Goal: Task Accomplishment & Management: Use online tool/utility

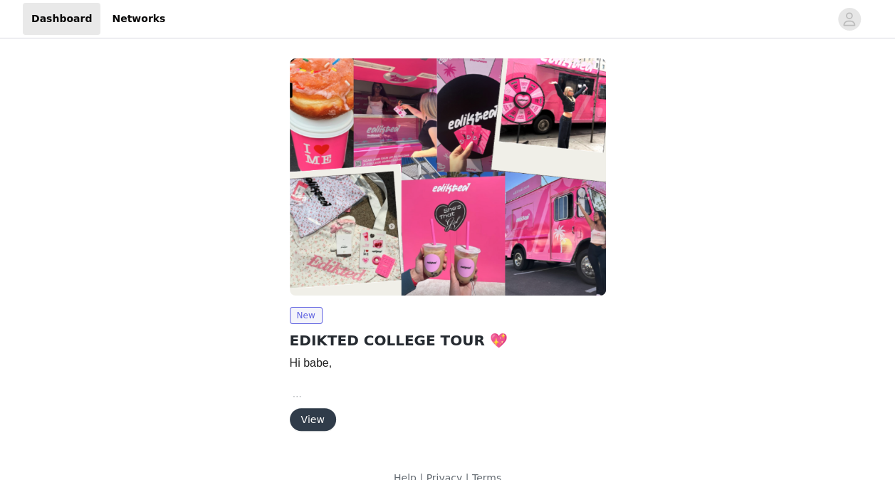
click at [319, 419] on button "View" at bounding box center [313, 419] width 46 height 23
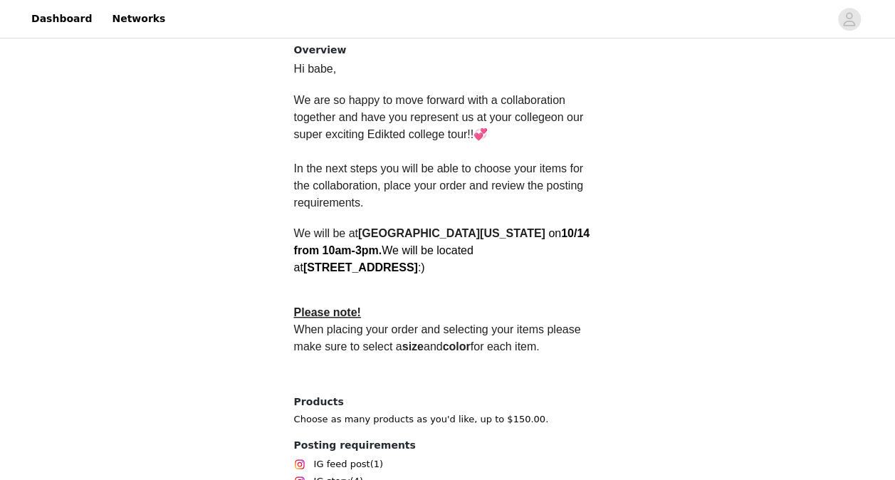
scroll to position [453, 0]
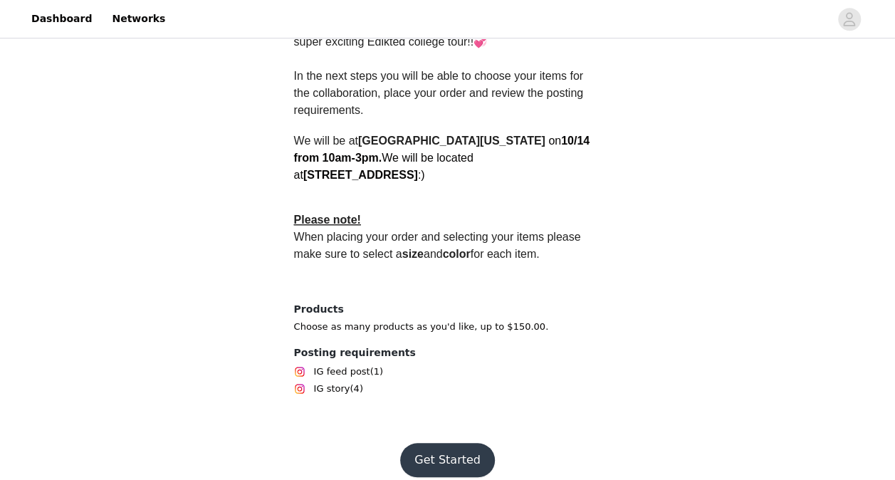
click at [437, 443] on button "Get Started" at bounding box center [447, 460] width 95 height 34
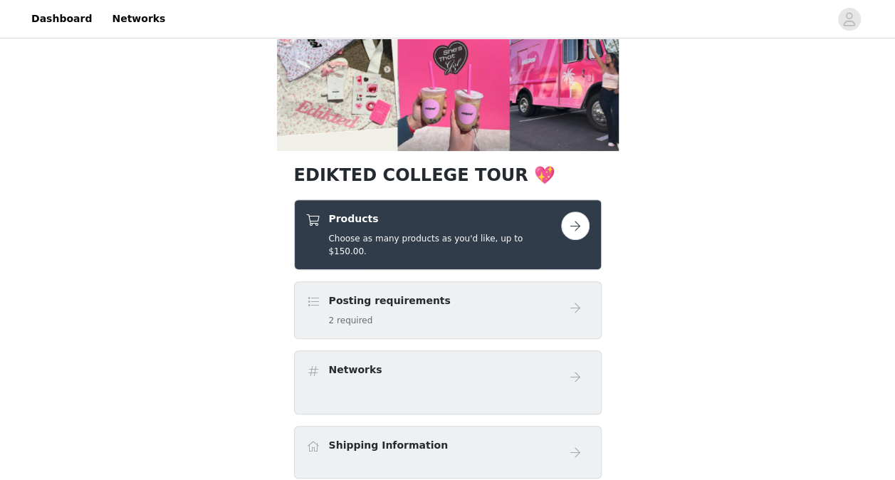
scroll to position [170, 0]
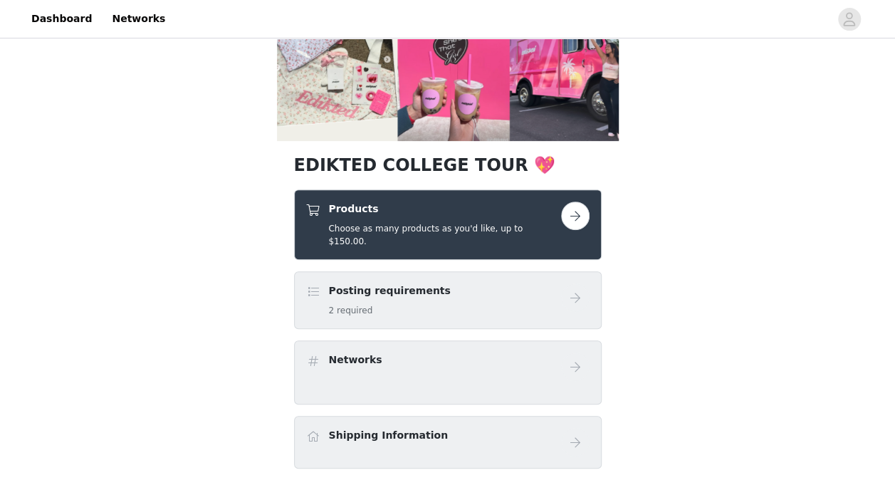
click at [574, 213] on button "button" at bounding box center [575, 215] width 28 height 28
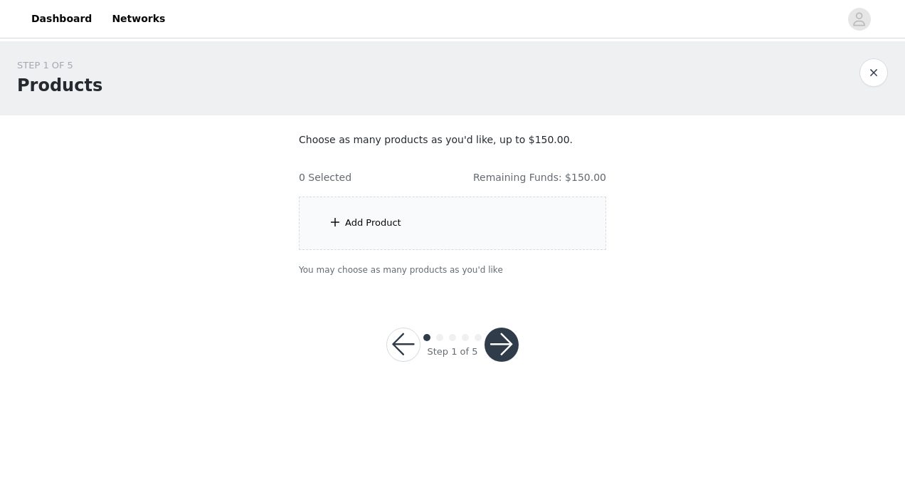
click at [474, 206] on div "Add Product" at bounding box center [452, 222] width 307 height 53
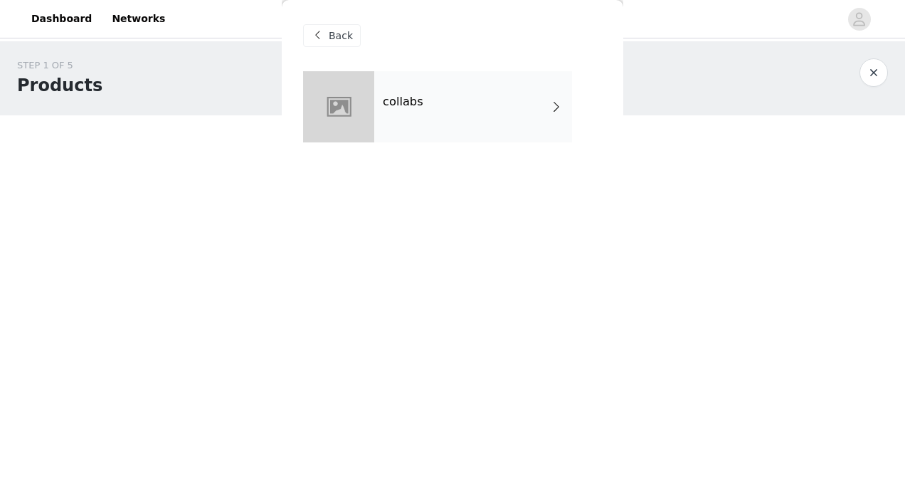
click at [499, 102] on div "collabs" at bounding box center [473, 106] width 198 height 71
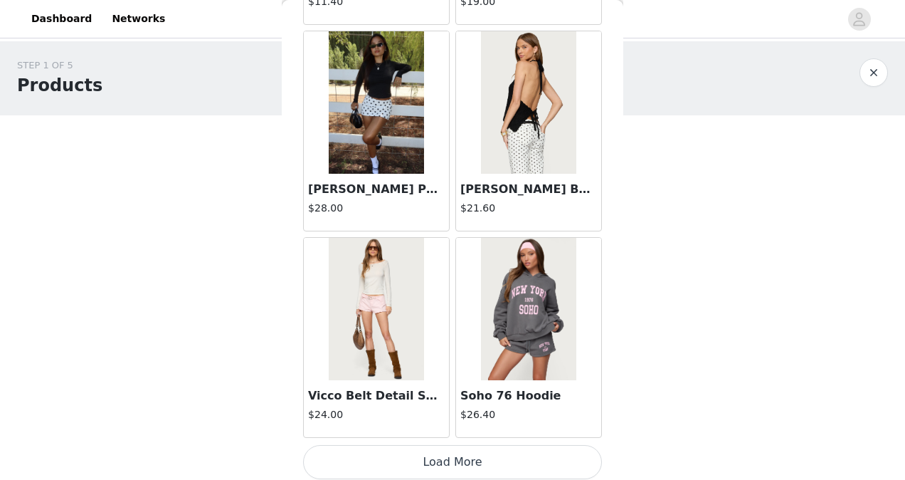
scroll to position [1693, 0]
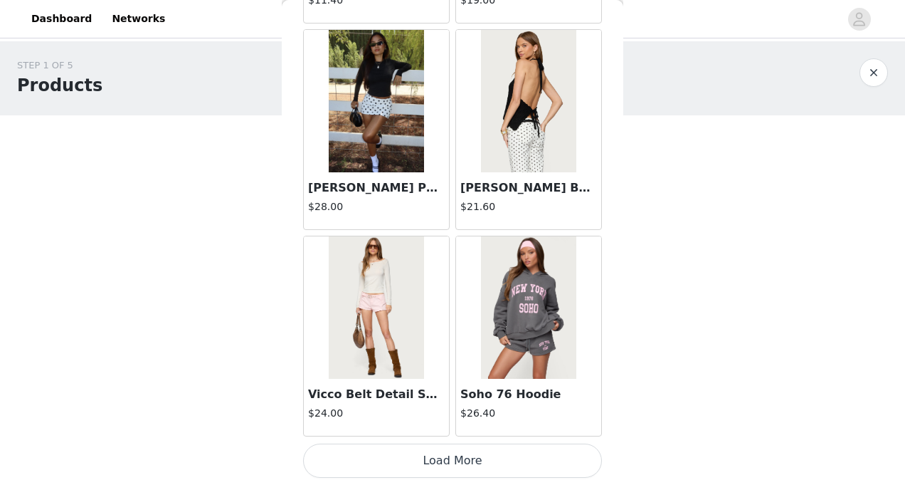
click at [470, 453] on button "Load More" at bounding box center [452, 460] width 299 height 34
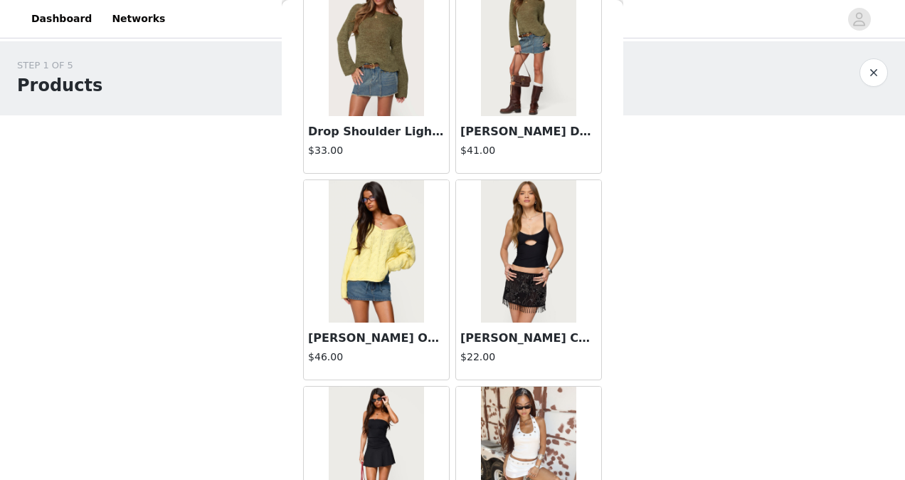
scroll to position [3752, 0]
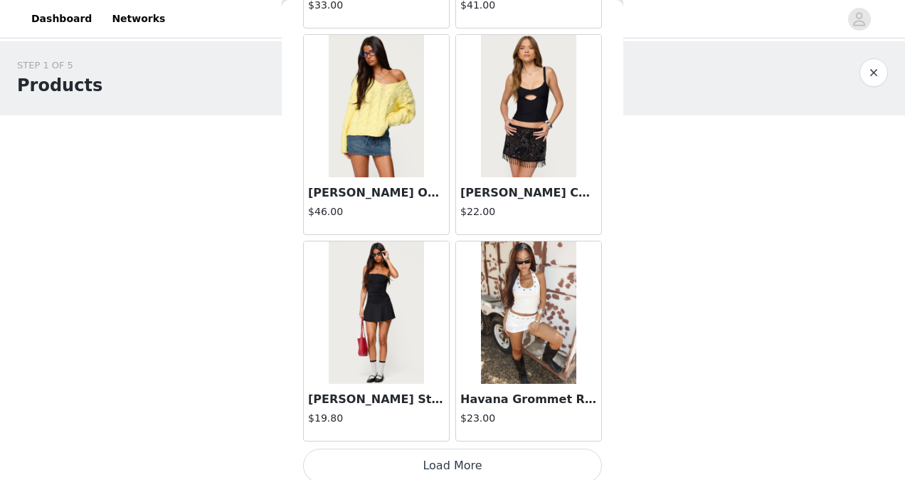
click at [463, 458] on button "Load More" at bounding box center [452, 465] width 299 height 34
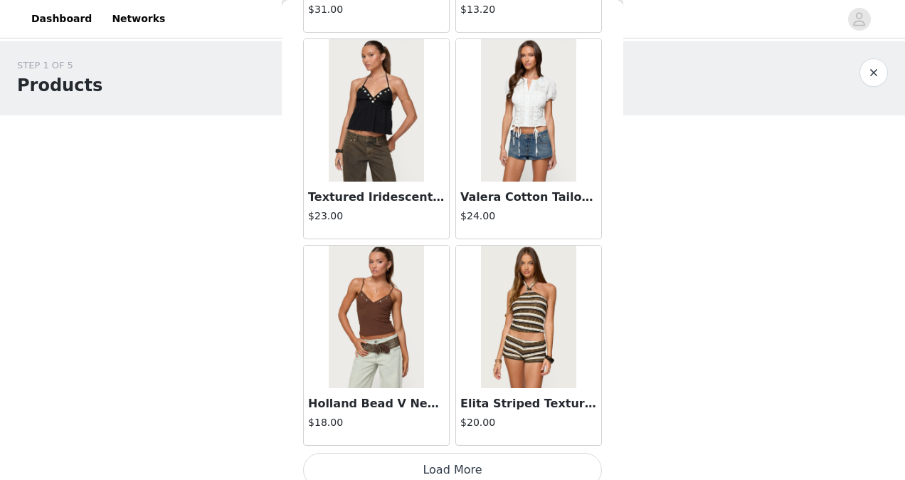
click at [484, 453] on button "Load More" at bounding box center [452, 470] width 299 height 34
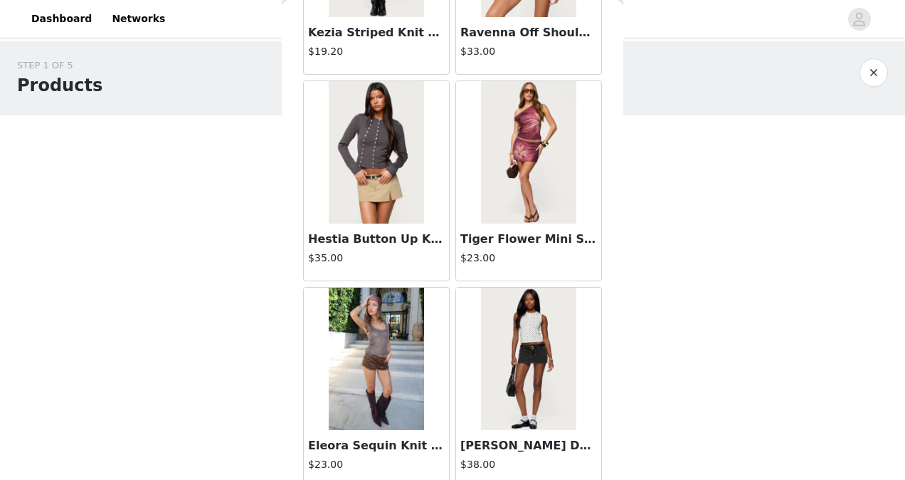
scroll to position [7871, 0]
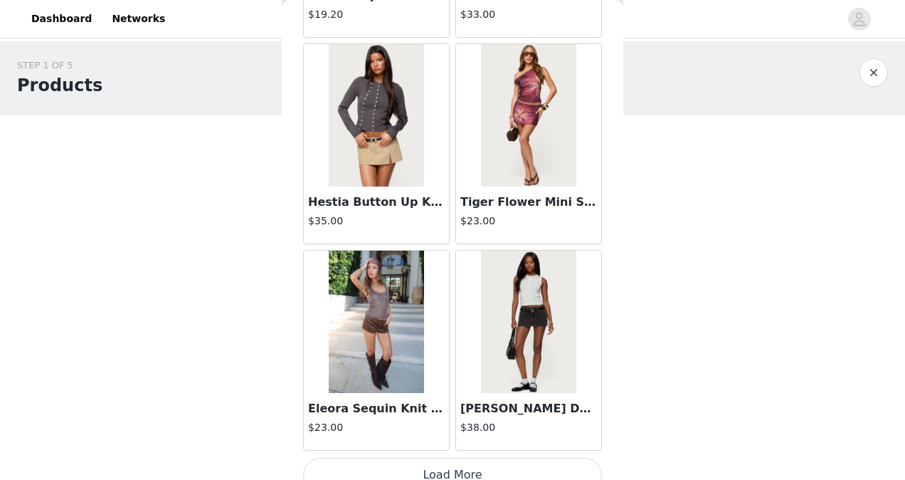
click at [467, 459] on button "Load More" at bounding box center [452, 475] width 299 height 34
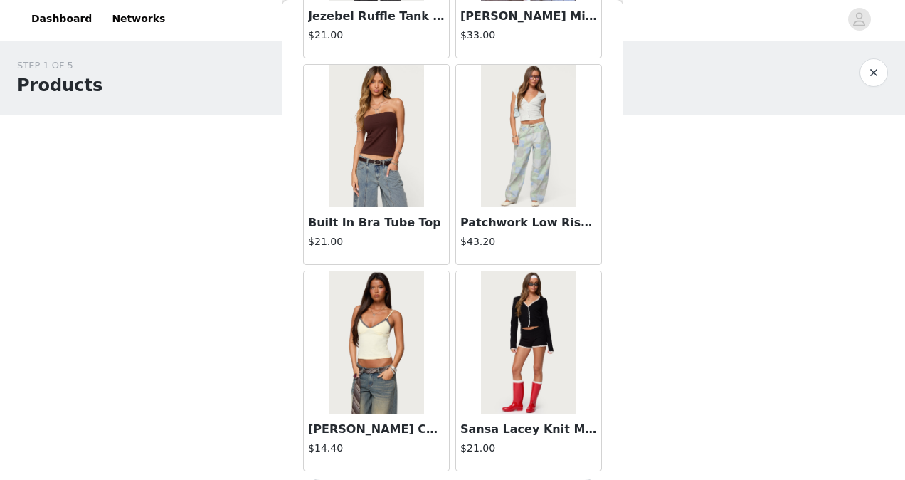
scroll to position [9930, 0]
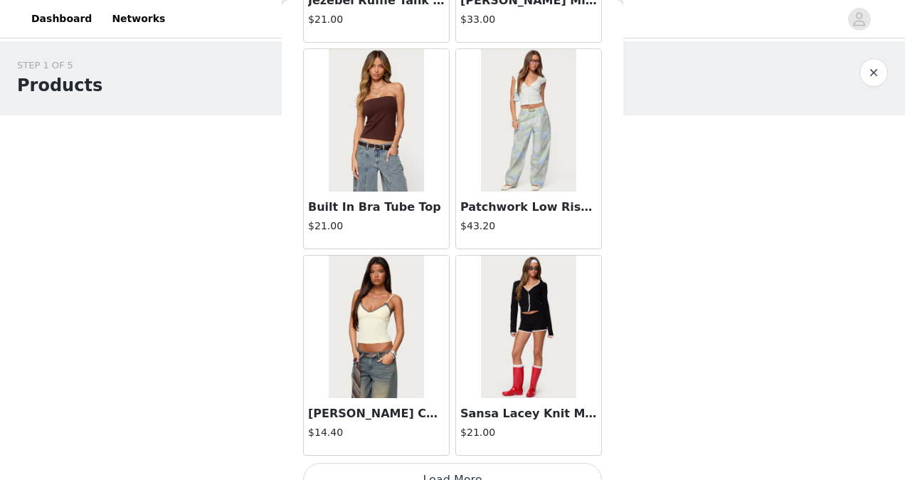
click at [475, 463] on button "Load More" at bounding box center [452, 480] width 299 height 34
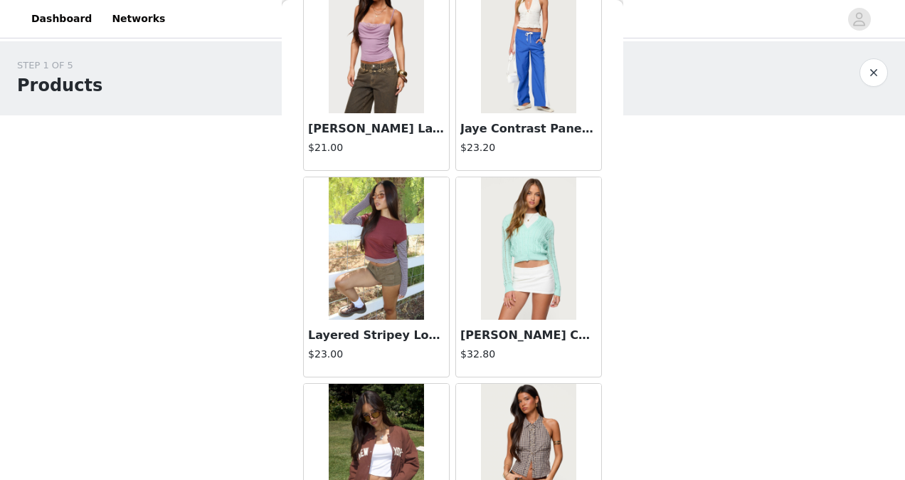
scroll to position [11990, 0]
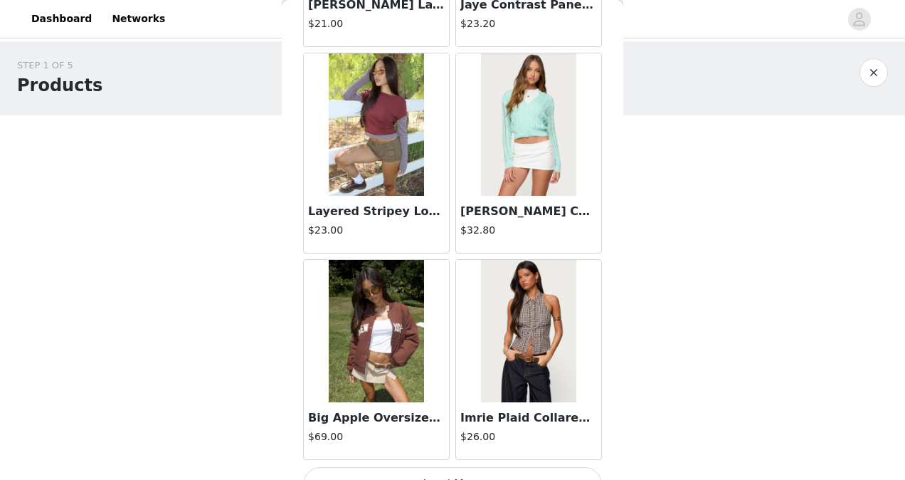
click at [474, 467] on button "Load More" at bounding box center [452, 484] width 299 height 34
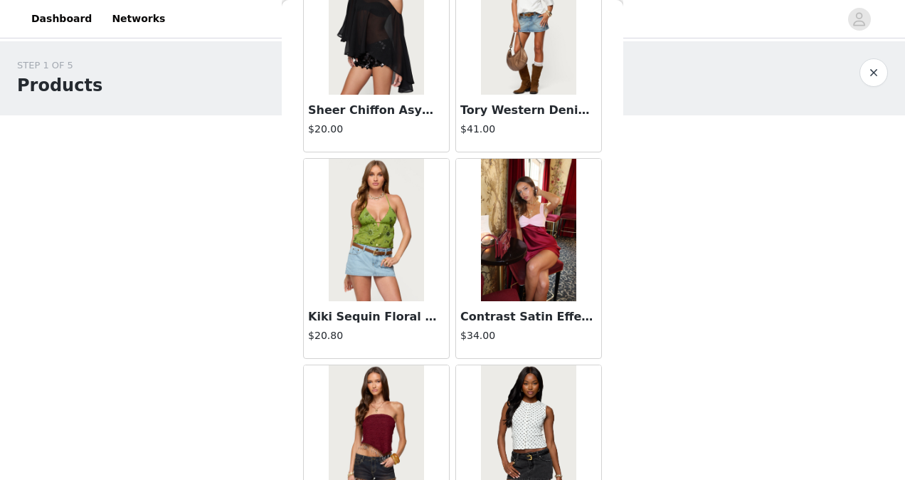
scroll to position [14049, 0]
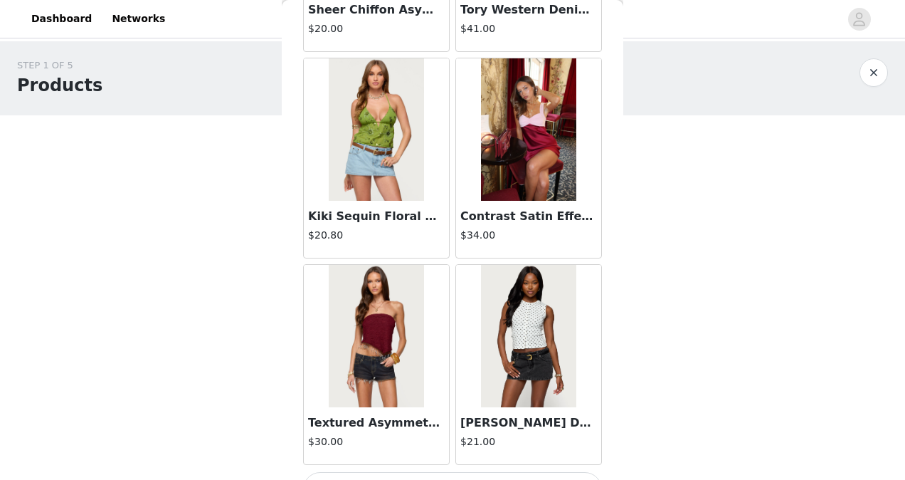
click at [463, 472] on button "Load More" at bounding box center [452, 489] width 299 height 34
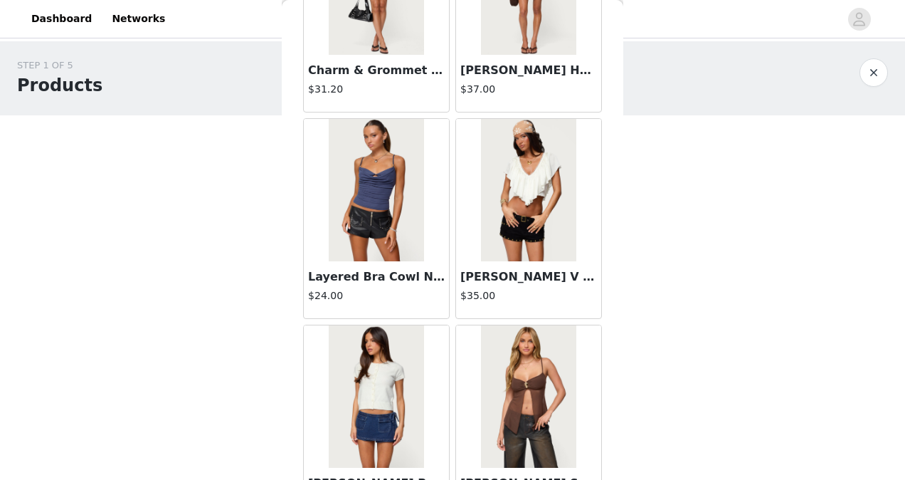
scroll to position [16108, 0]
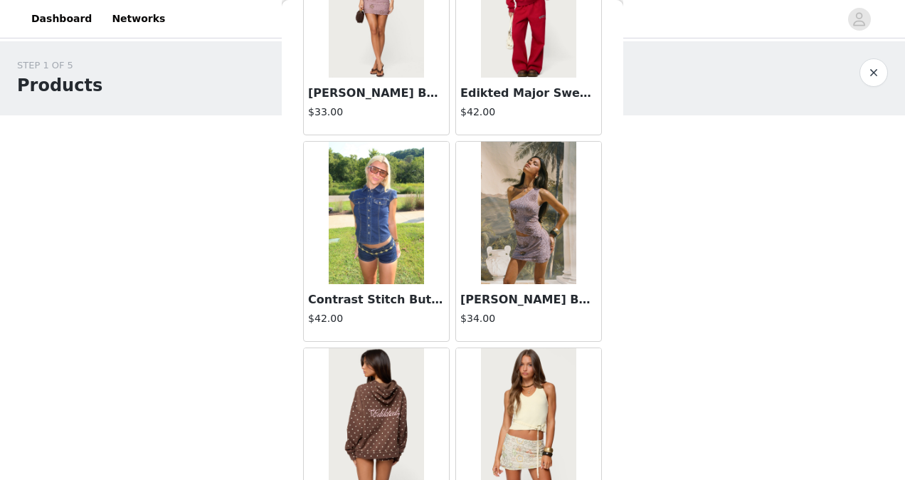
scroll to position [18168, 0]
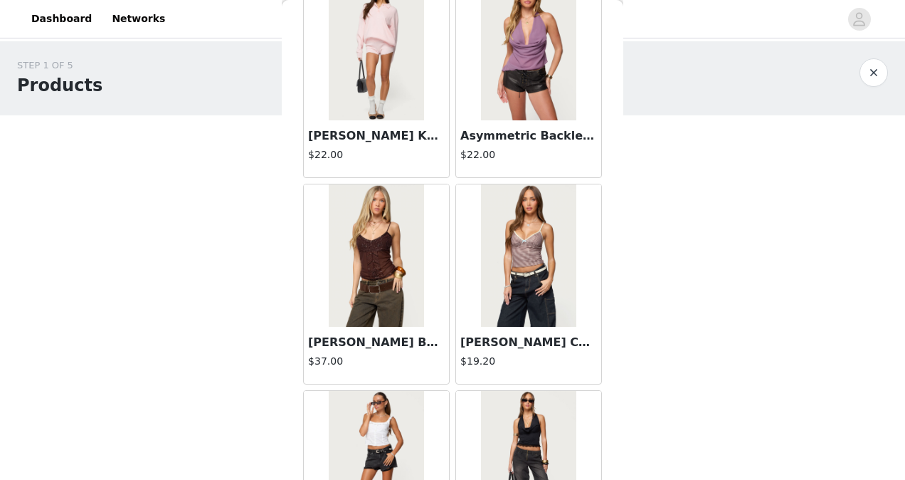
scroll to position [20116, 0]
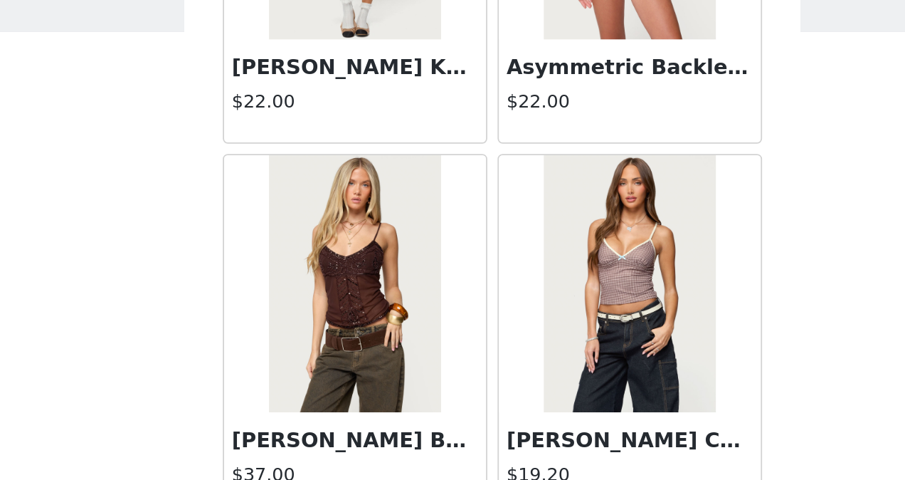
click at [388, 216] on img at bounding box center [376, 255] width 95 height 142
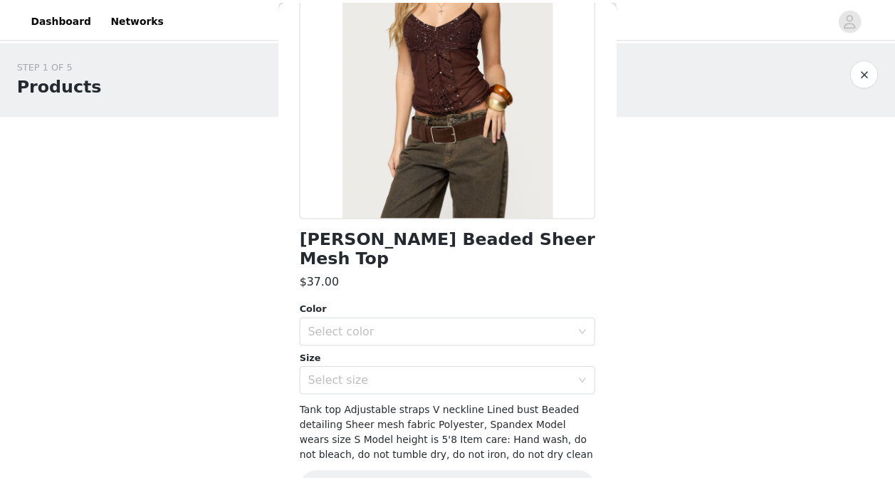
scroll to position [175, 0]
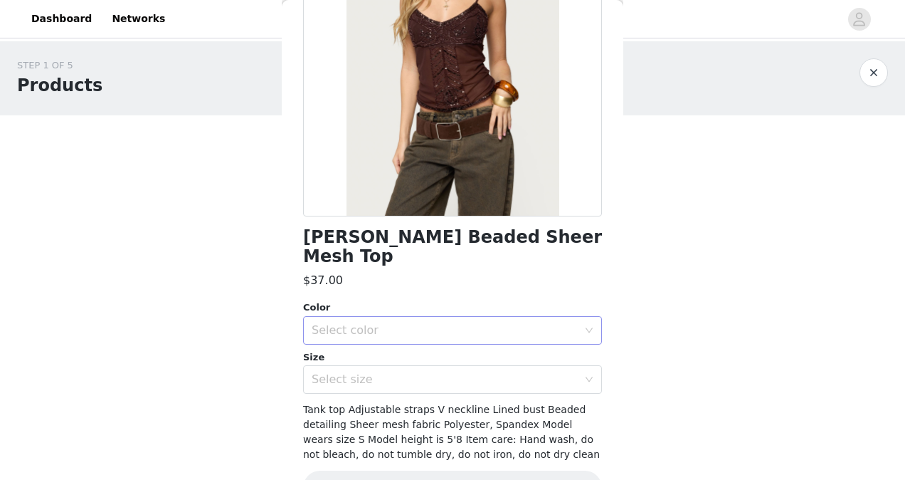
click at [458, 317] on div "Select color" at bounding box center [448, 330] width 273 height 27
click at [452, 340] on li "BROWN" at bounding box center [447, 342] width 288 height 23
click at [453, 372] on div "Select size" at bounding box center [445, 379] width 266 height 14
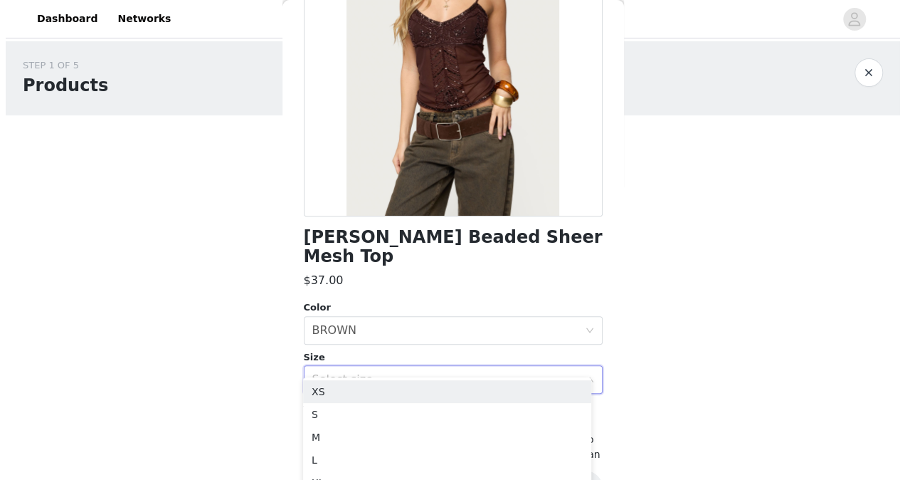
scroll to position [194, 0]
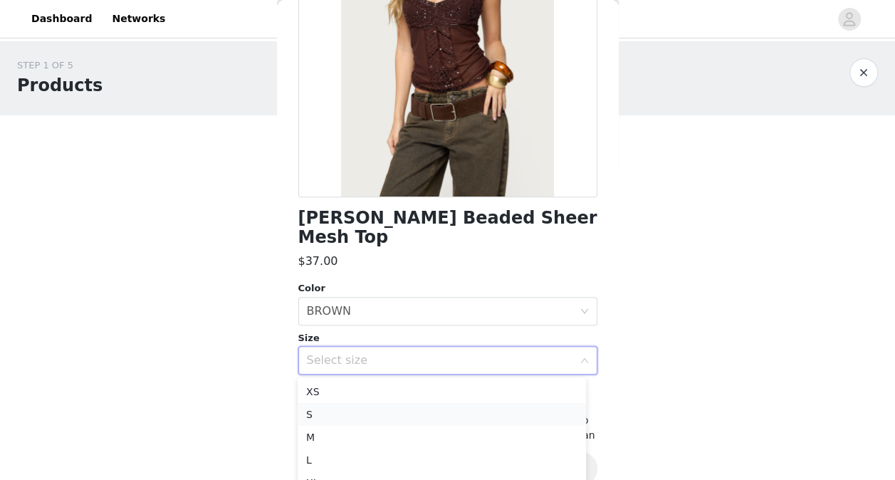
click at [426, 407] on li "S" at bounding box center [442, 414] width 288 height 23
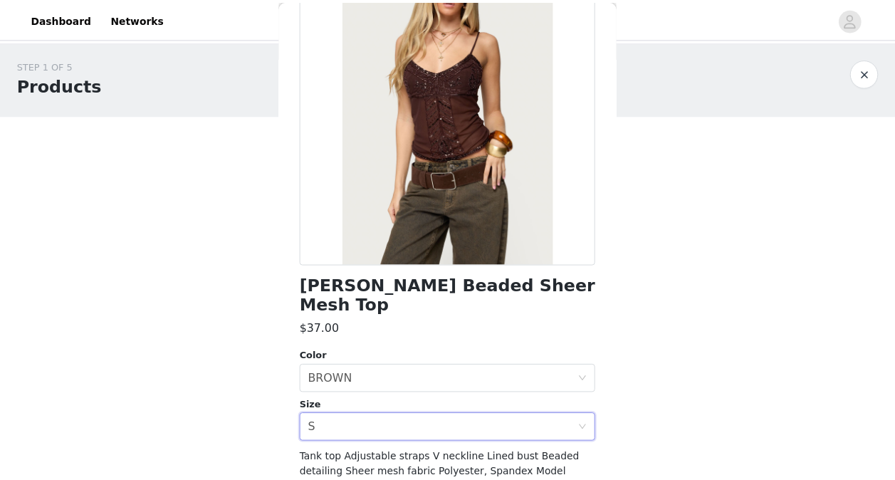
scroll to position [198, 0]
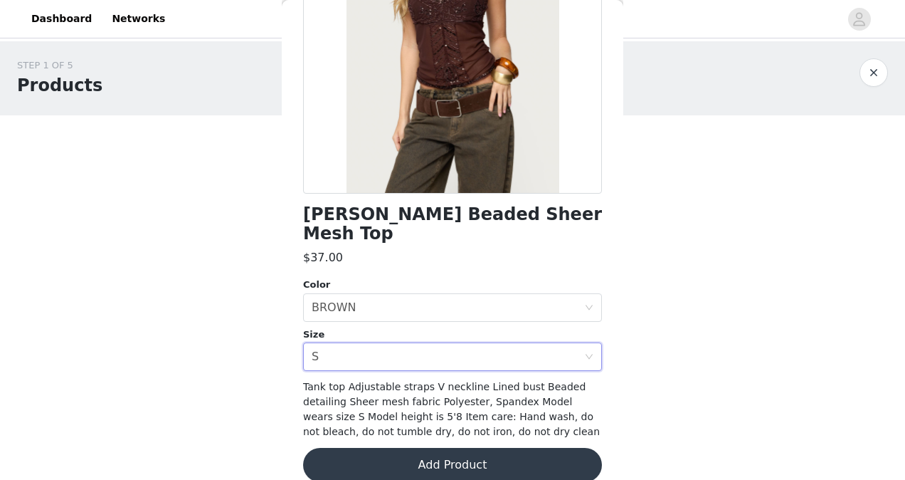
click at [466, 453] on button "Add Product" at bounding box center [452, 465] width 299 height 34
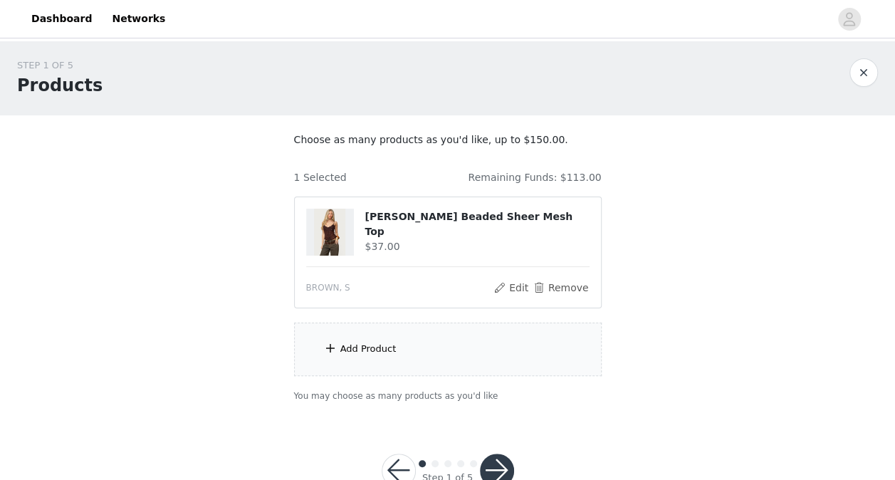
click at [404, 356] on div "Add Product" at bounding box center [447, 348] width 307 height 53
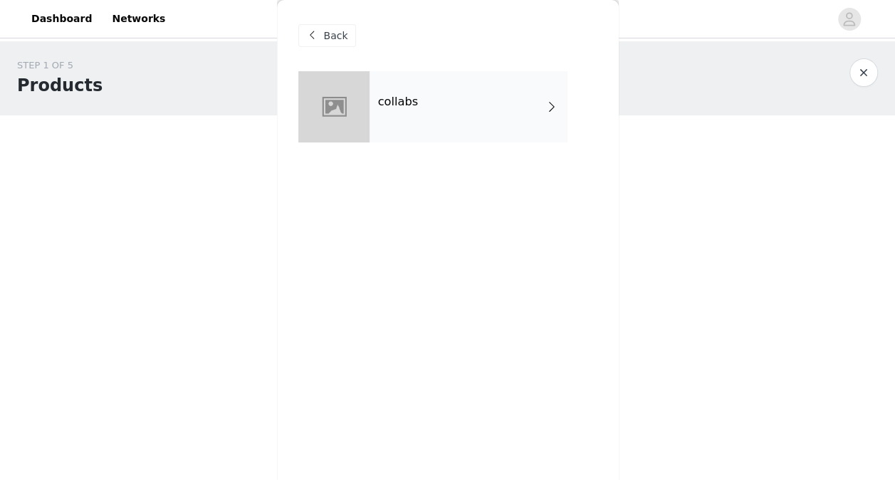
click at [472, 107] on div "collabs" at bounding box center [468, 106] width 198 height 71
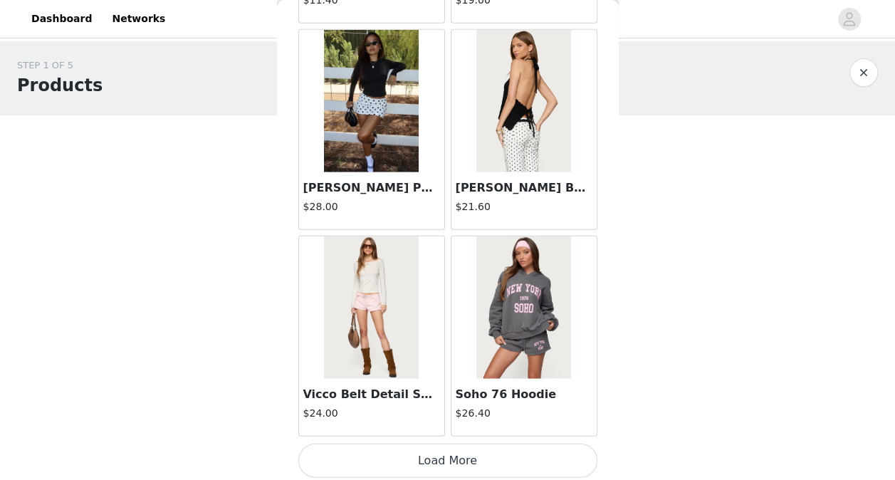
scroll to position [41, 0]
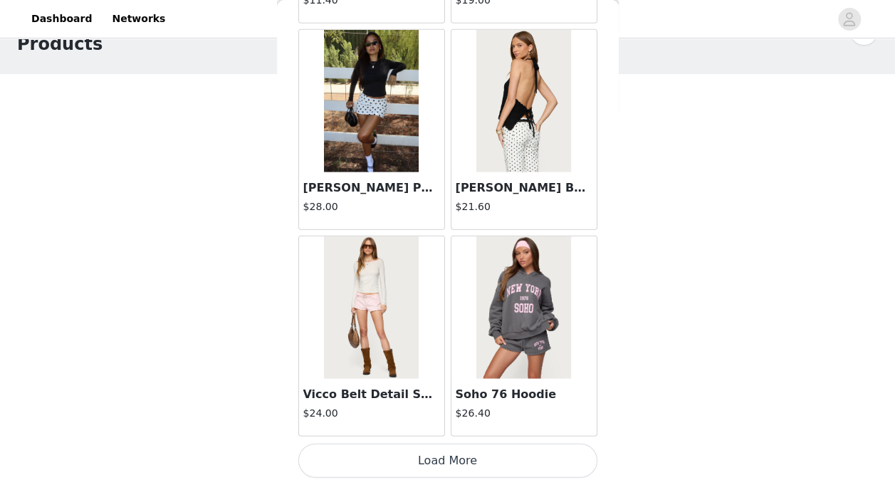
click at [461, 448] on button "Load More" at bounding box center [447, 460] width 299 height 34
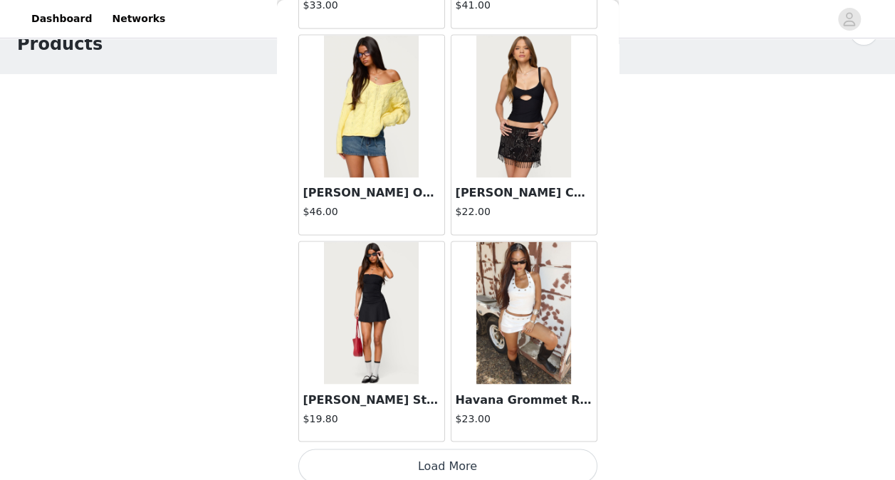
click at [443, 448] on button "Load More" at bounding box center [447, 465] width 299 height 34
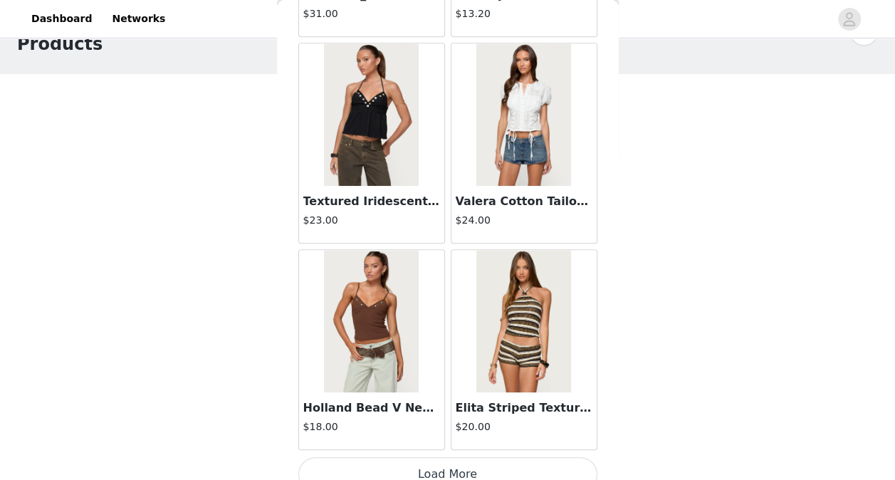
scroll to position [5812, 0]
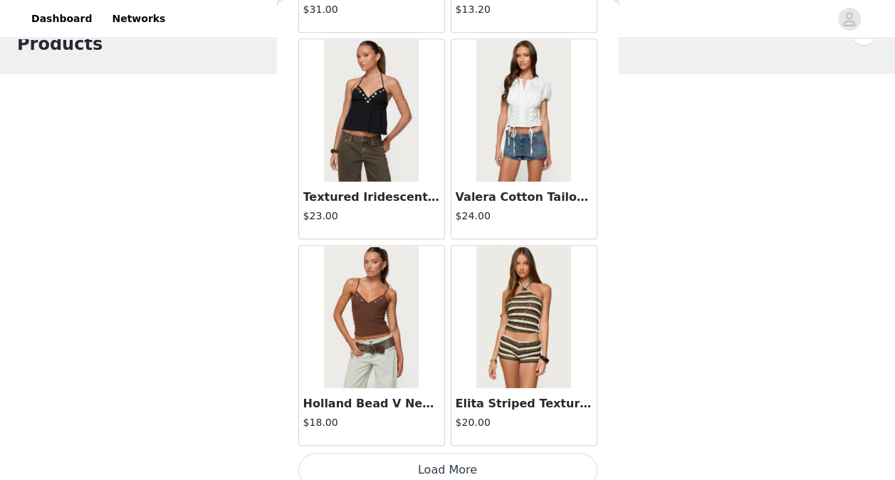
click at [447, 453] on button "Load More" at bounding box center [447, 470] width 299 height 34
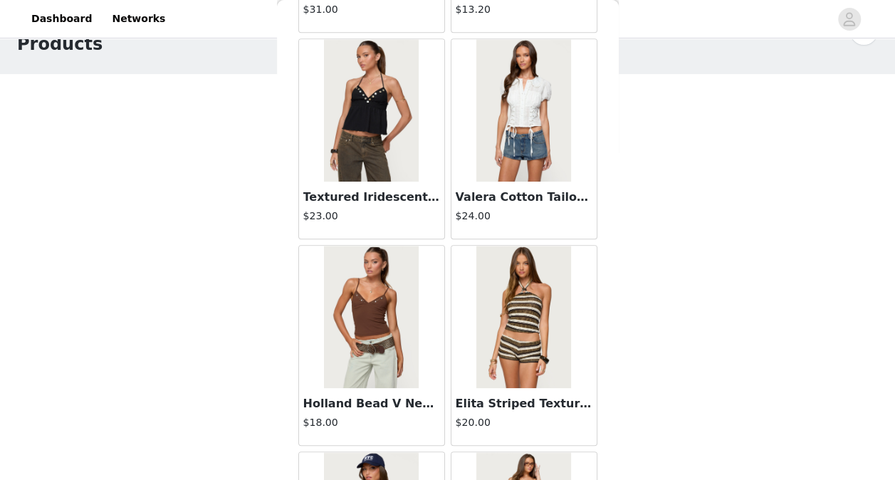
drag, startPoint x: 447, startPoint y: 453, endPoint x: 400, endPoint y: 321, distance: 139.8
click at [400, 321] on img at bounding box center [371, 317] width 95 height 142
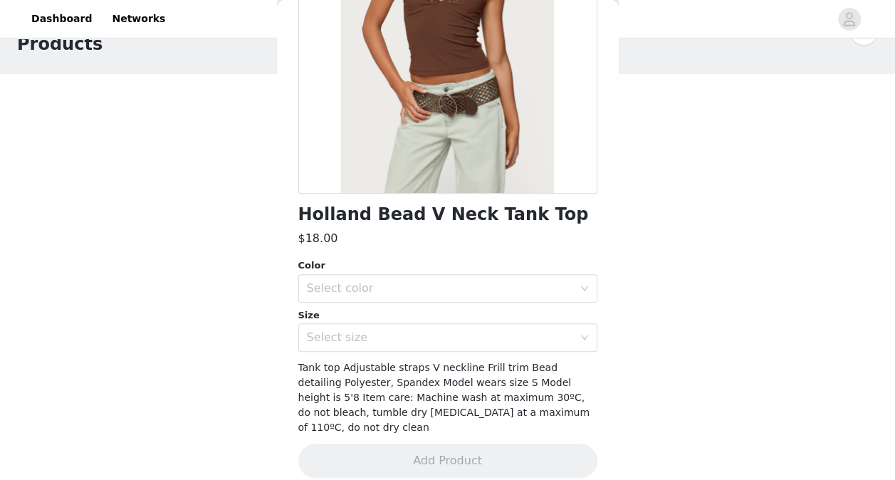
scroll to position [0, 0]
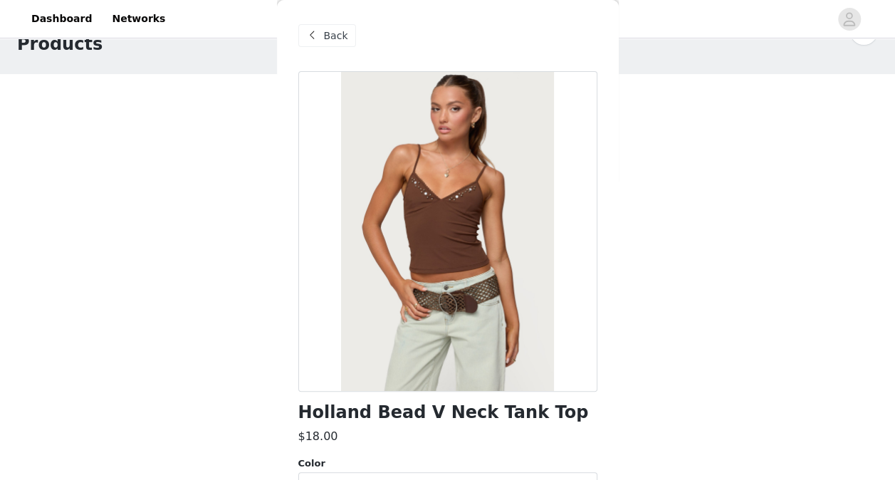
click at [327, 28] on span "Back" at bounding box center [336, 35] width 24 height 15
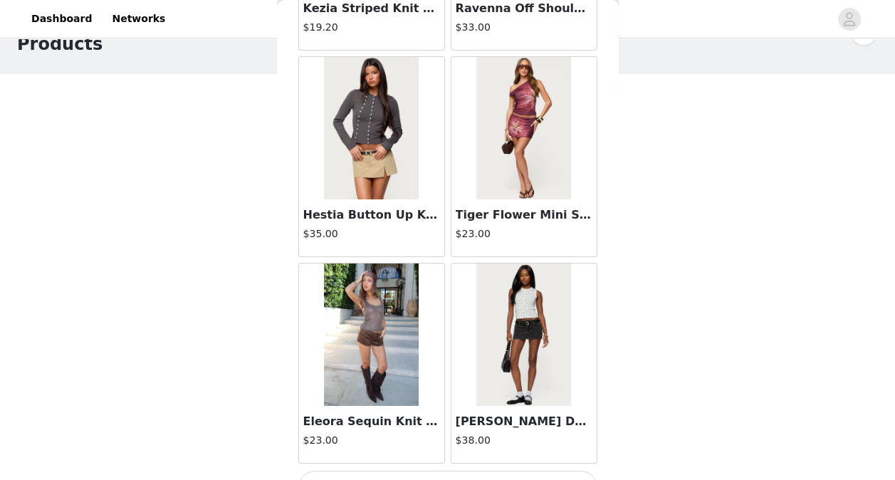
scroll to position [7871, 0]
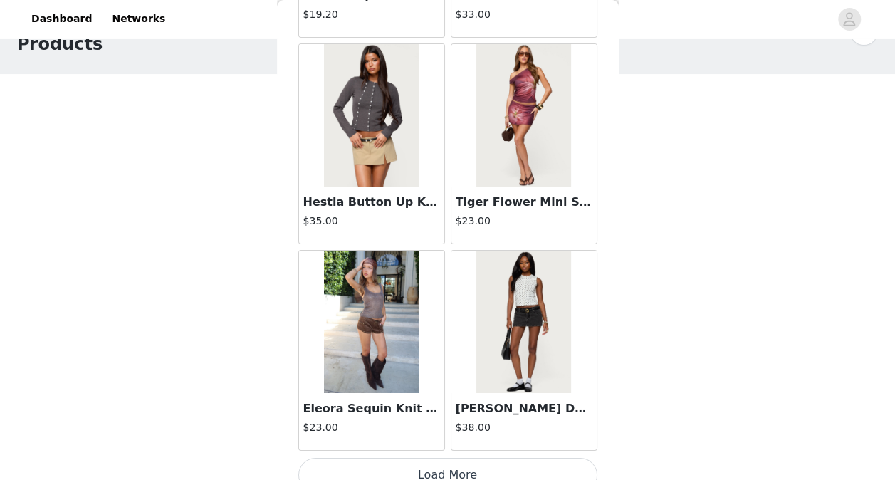
click at [433, 464] on button "Load More" at bounding box center [447, 475] width 299 height 34
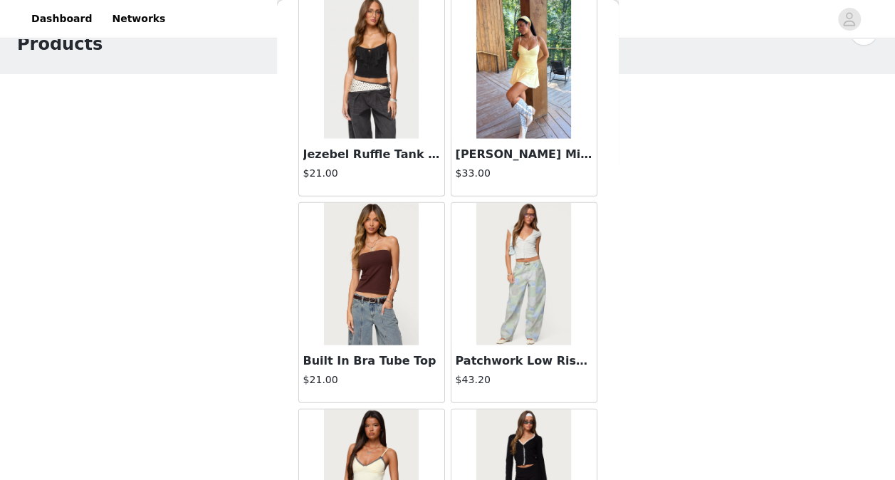
scroll to position [9930, 0]
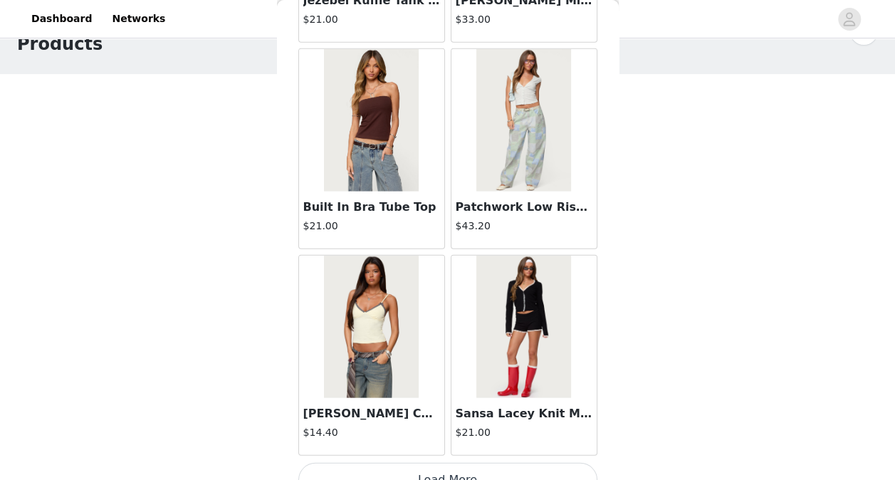
click at [448, 463] on button "Load More" at bounding box center [447, 480] width 299 height 34
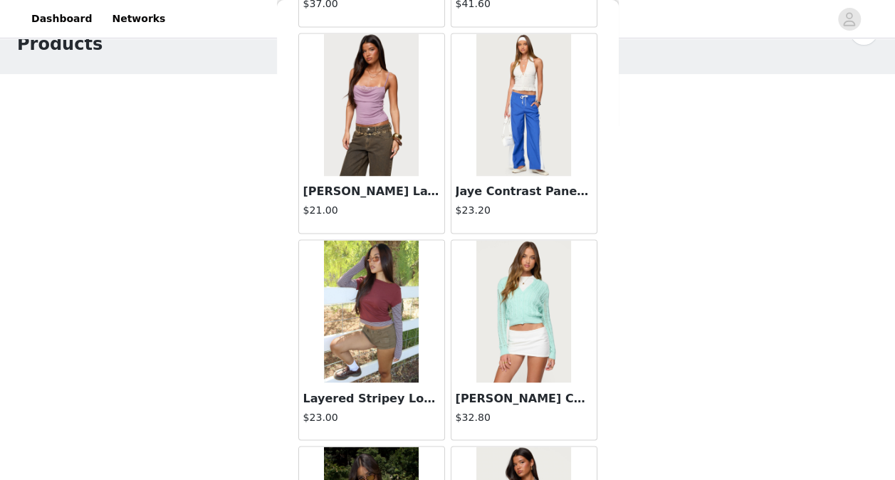
scroll to position [11990, 0]
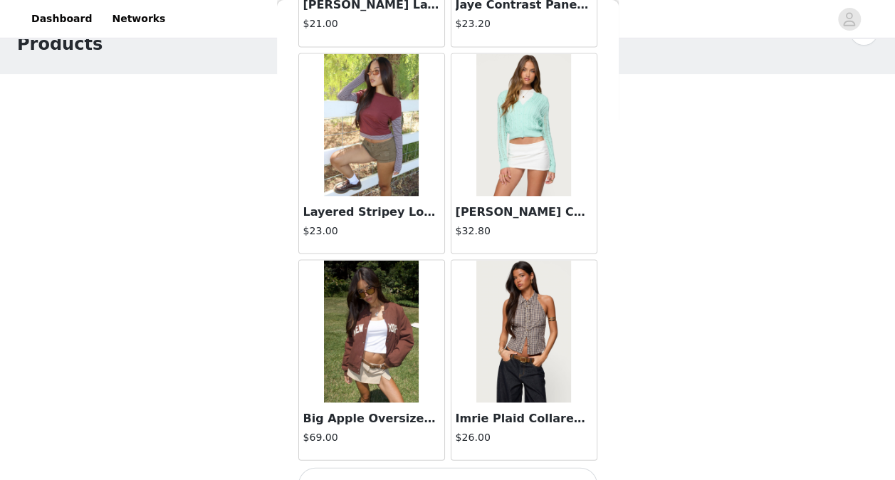
click at [450, 467] on button "Load More" at bounding box center [447, 484] width 299 height 34
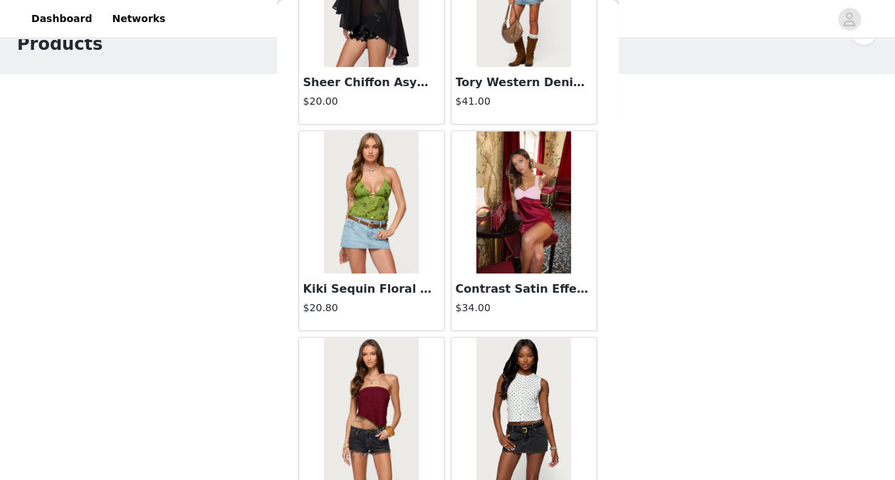
scroll to position [14049, 0]
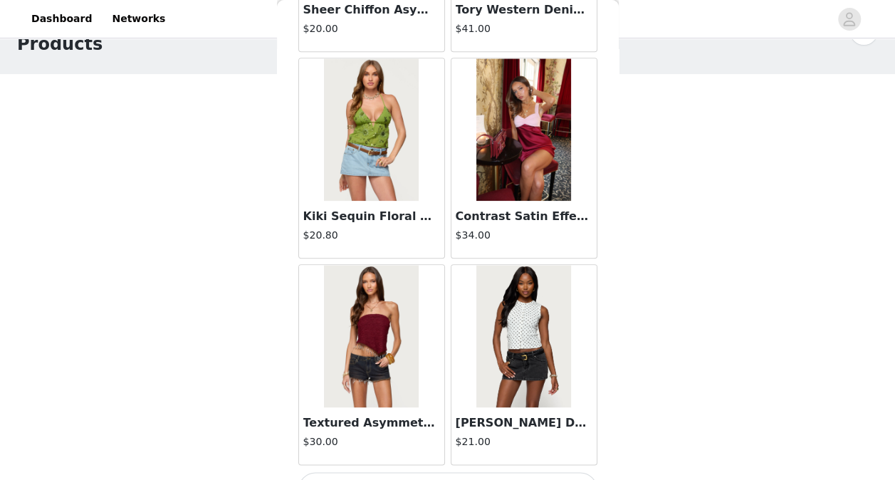
click at [463, 472] on button "Load More" at bounding box center [447, 489] width 299 height 34
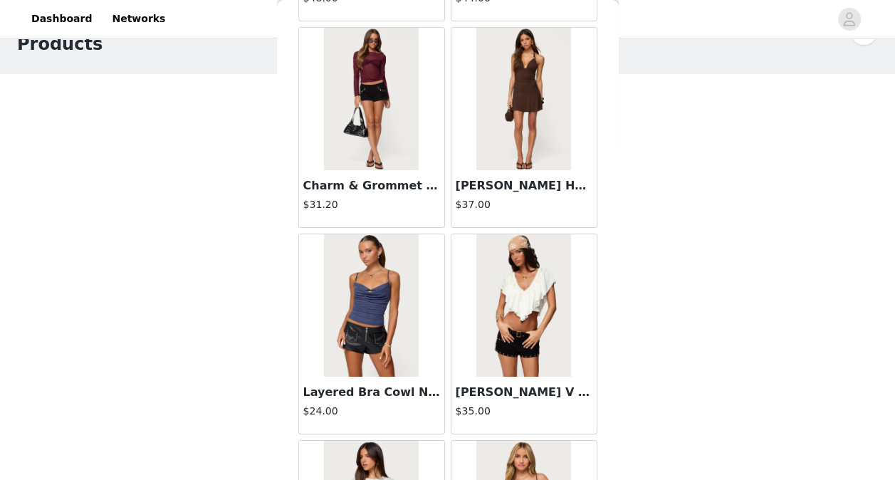
scroll to position [16108, 0]
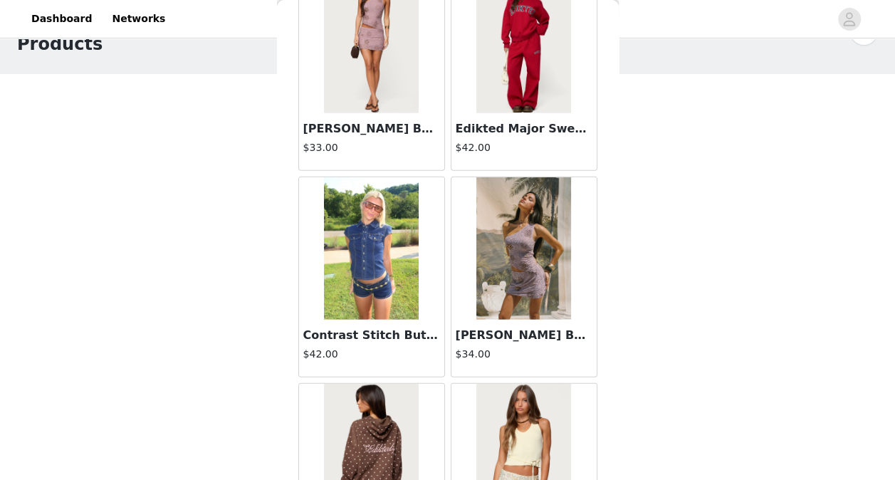
scroll to position [18168, 0]
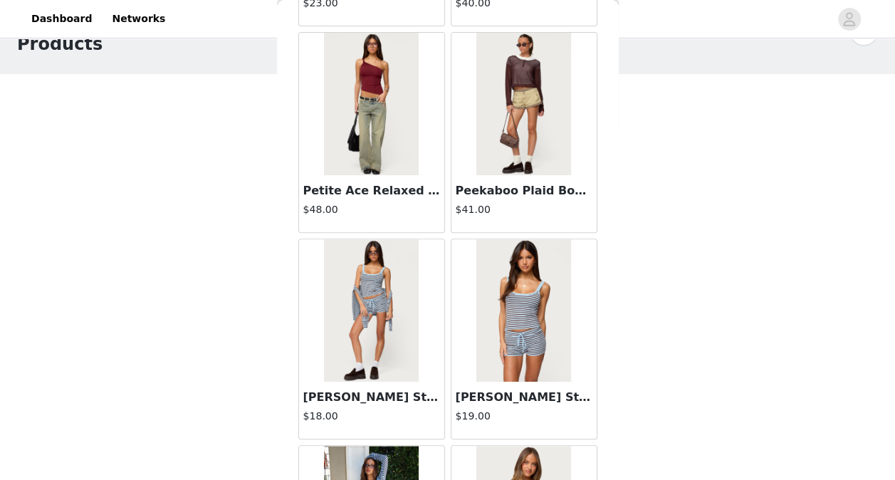
scroll to position [19002, 0]
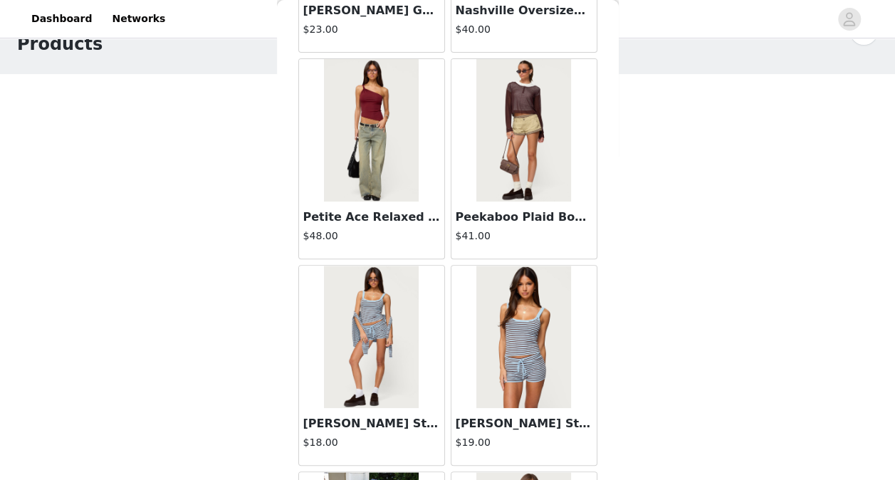
click at [383, 112] on img at bounding box center [371, 130] width 95 height 142
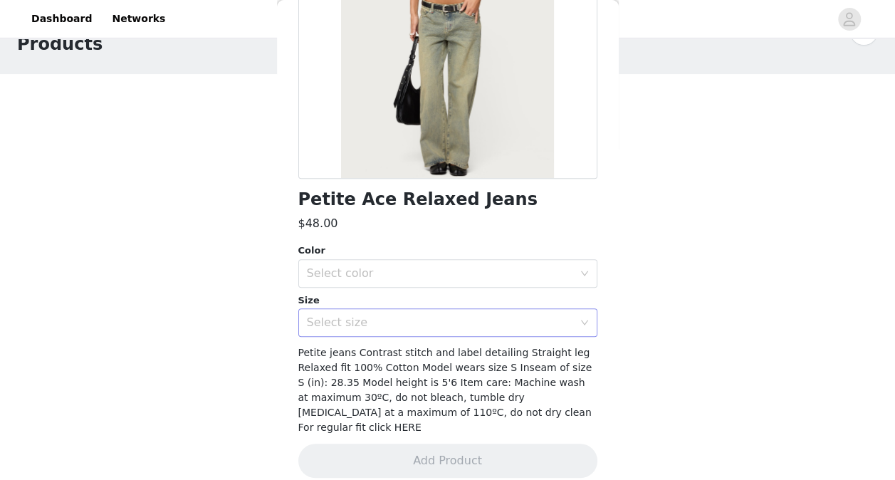
scroll to position [0, 0]
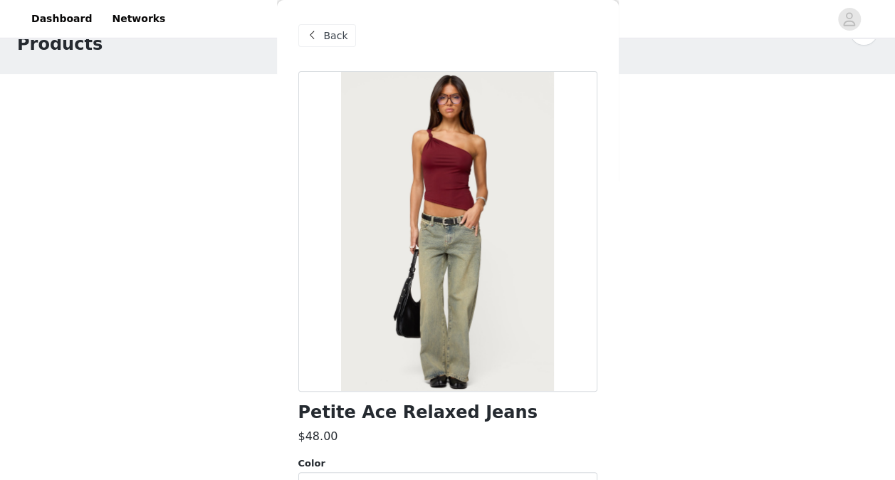
click at [327, 34] on span "Back" at bounding box center [336, 35] width 24 height 15
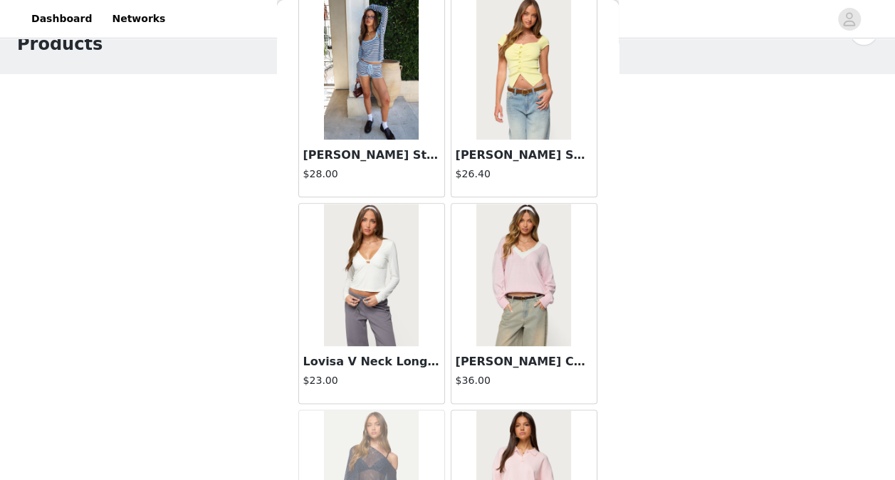
scroll to position [20227, 0]
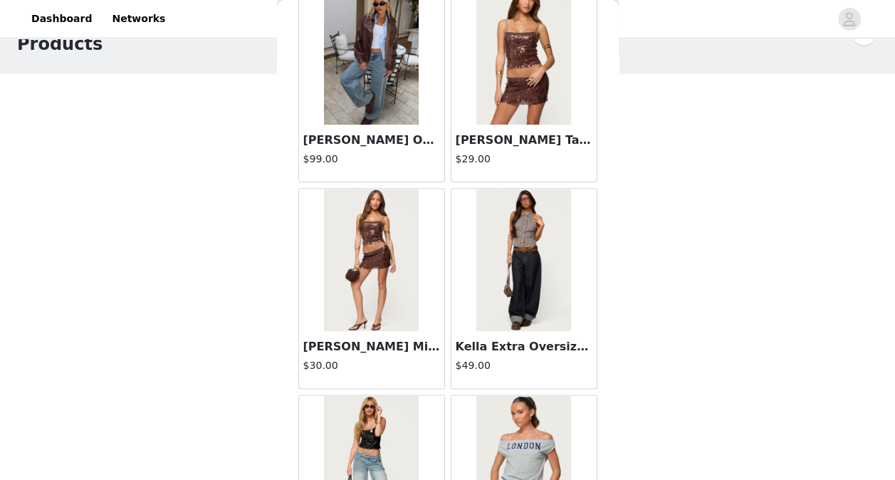
scroll to position [22286, 0]
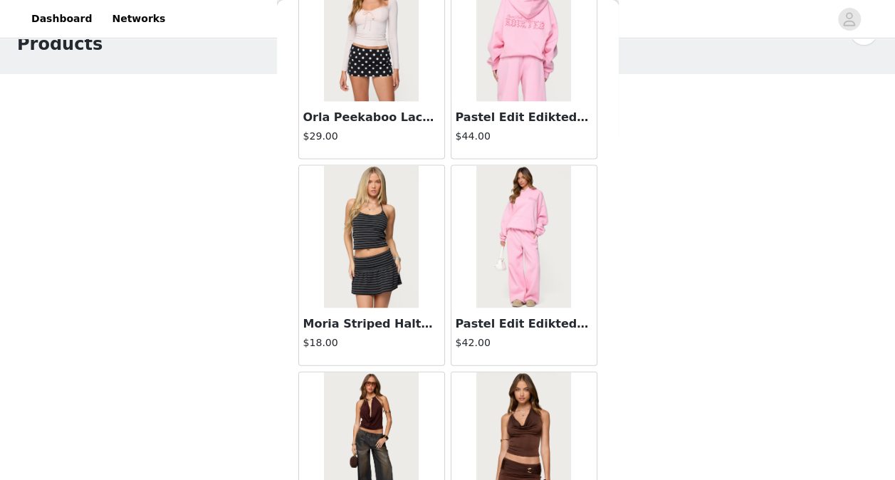
scroll to position [23023, 0]
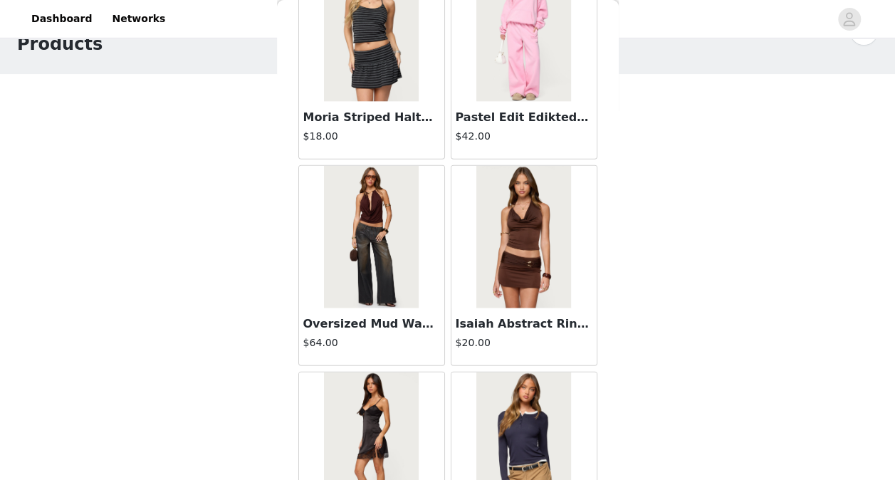
click at [380, 236] on img at bounding box center [371, 237] width 95 height 142
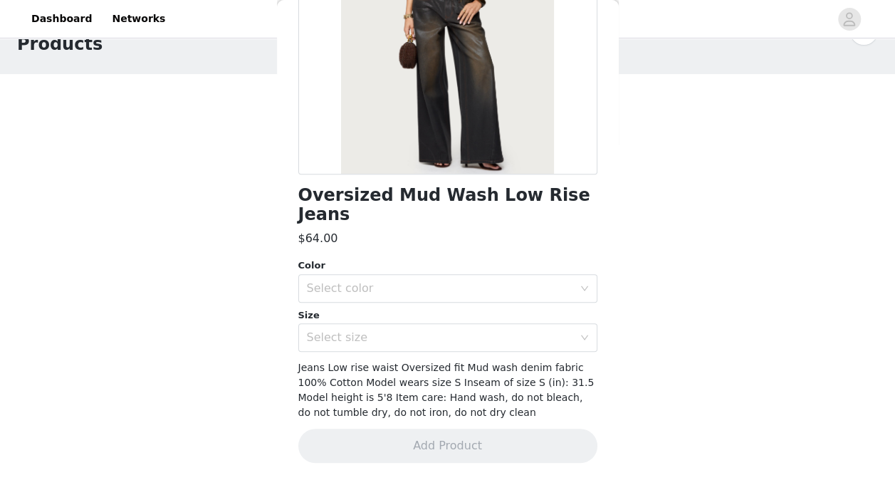
scroll to position [198, 0]
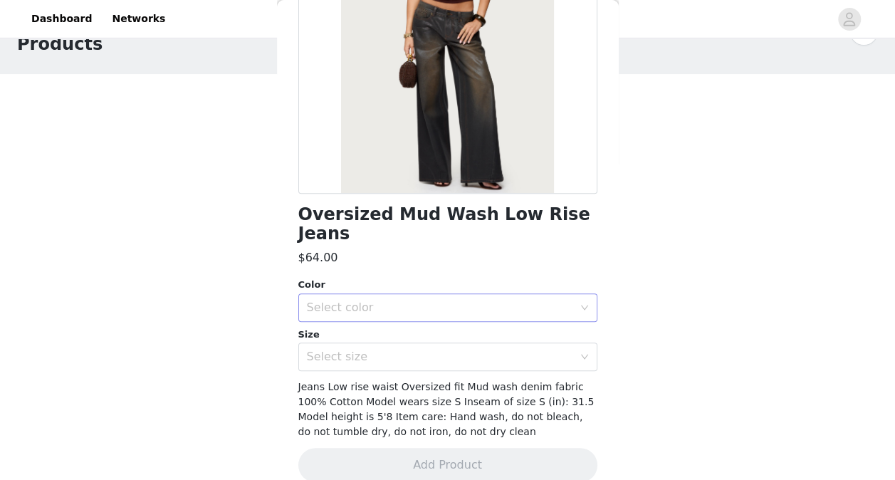
click at [413, 300] on div "Select color" at bounding box center [440, 307] width 266 height 14
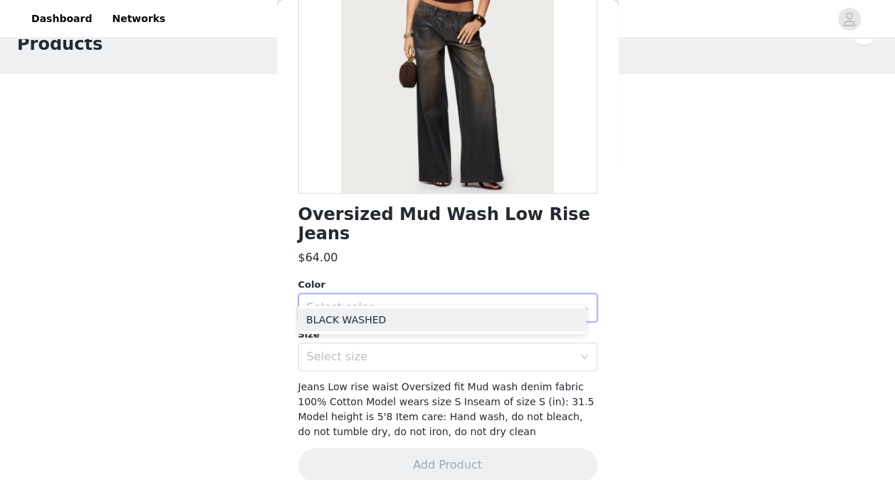
click at [413, 300] on div "Select color" at bounding box center [440, 307] width 266 height 14
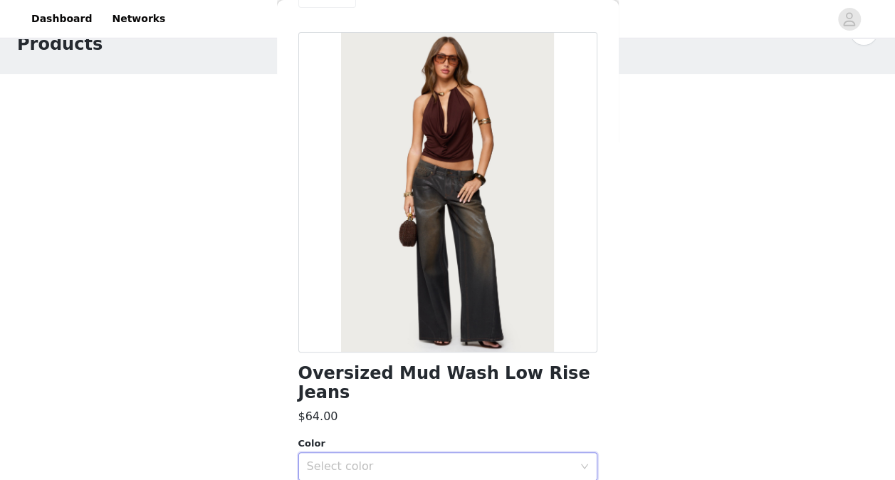
scroll to position [0, 0]
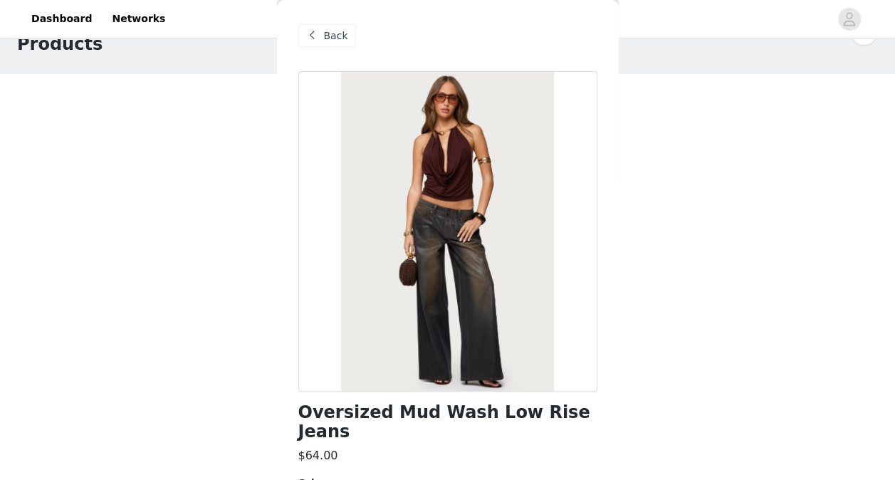
click at [333, 31] on span "Back" at bounding box center [336, 35] width 24 height 15
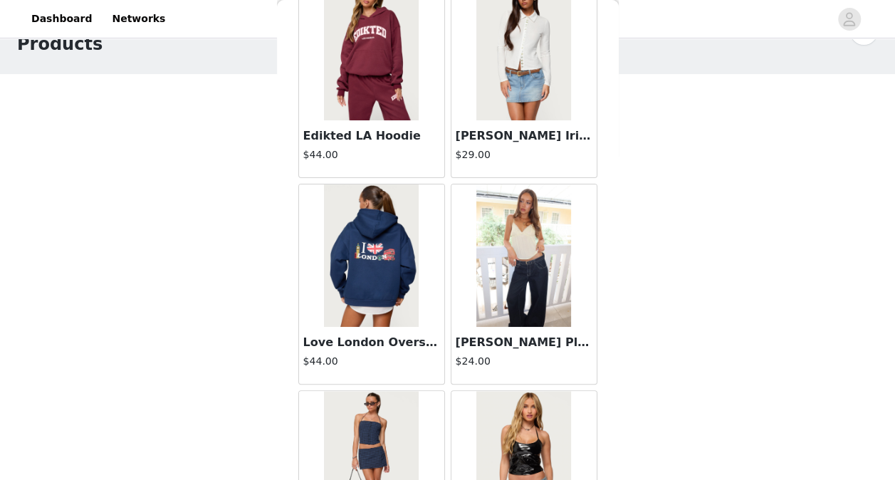
scroll to position [24346, 0]
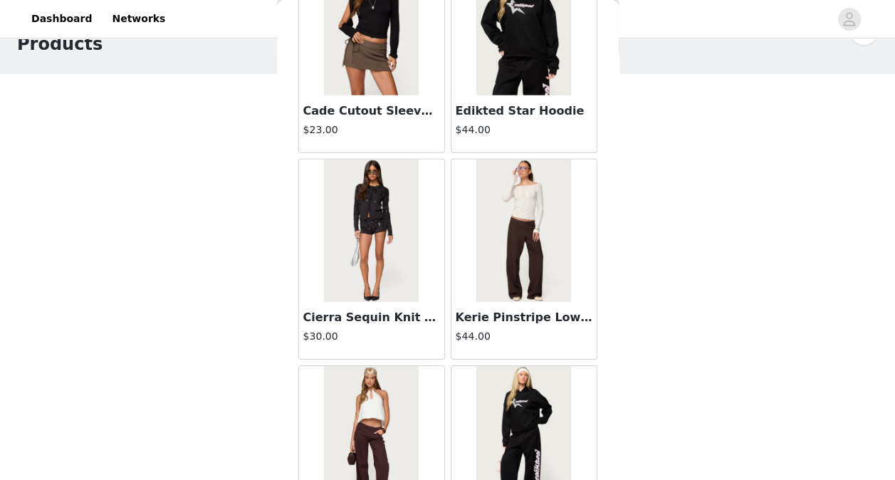
scroll to position [26405, 0]
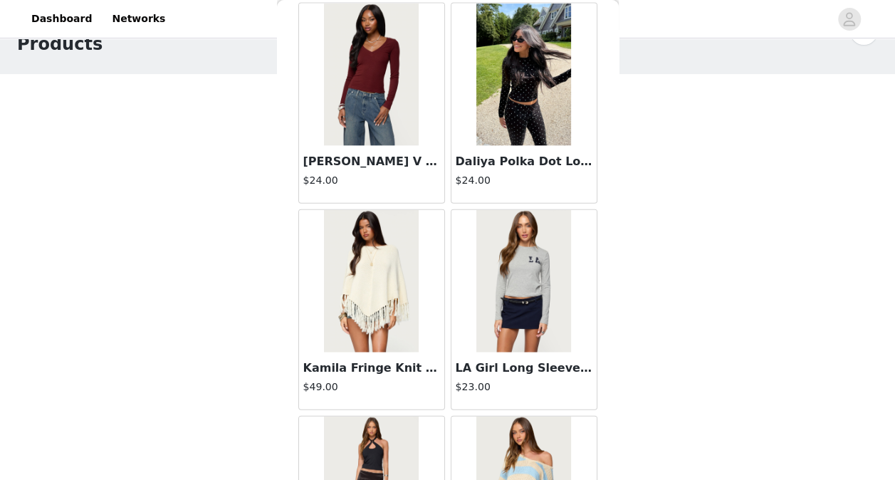
scroll to position [28464, 0]
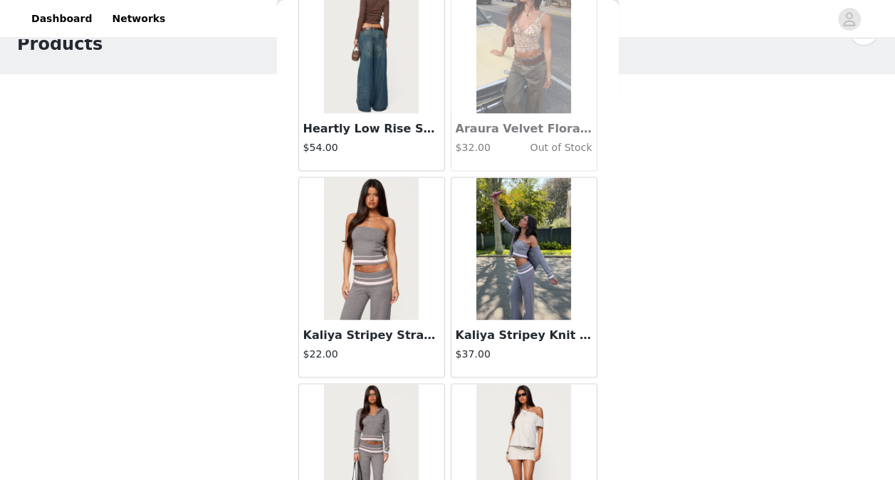
scroll to position [30524, 0]
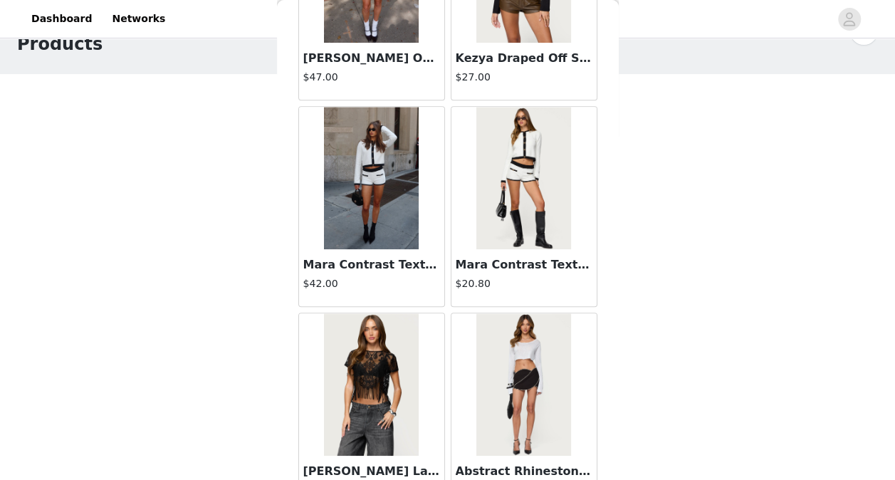
scroll to position [32583, 0]
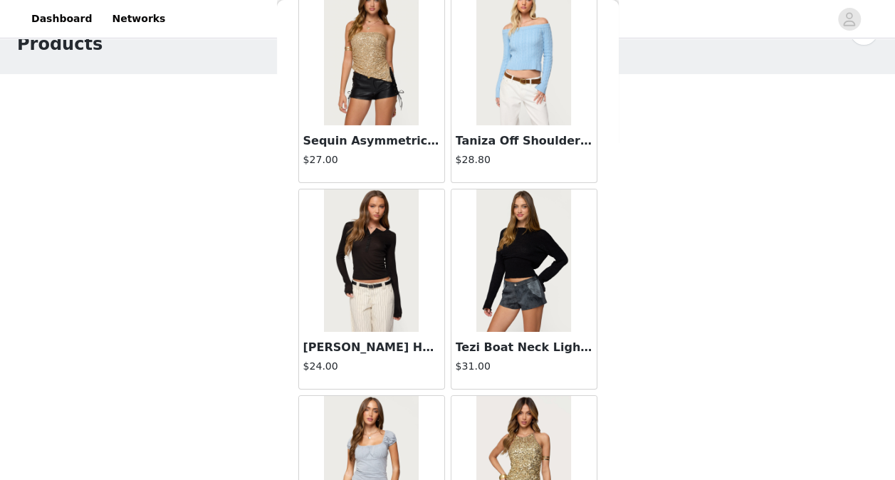
scroll to position [34642, 0]
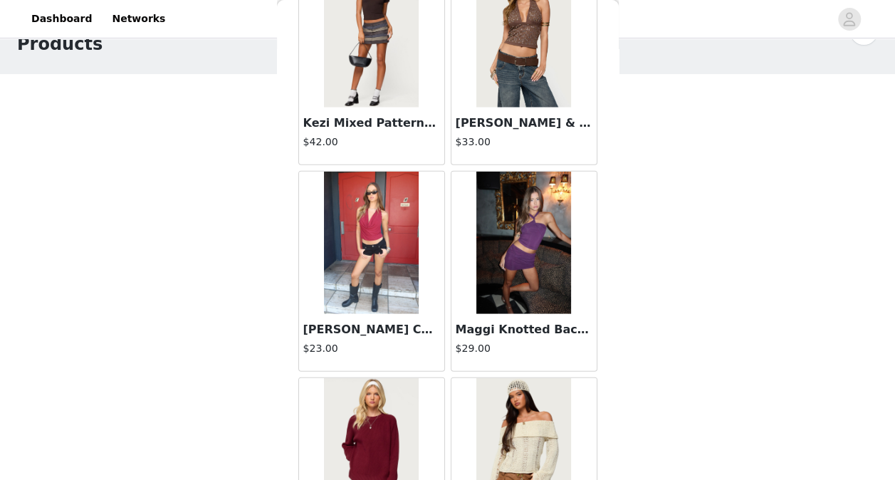
scroll to position [36702, 0]
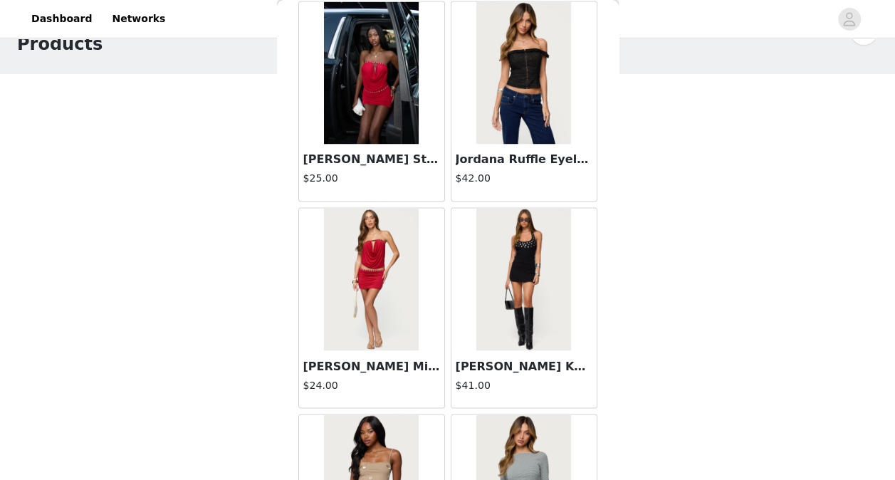
scroll to position [38761, 0]
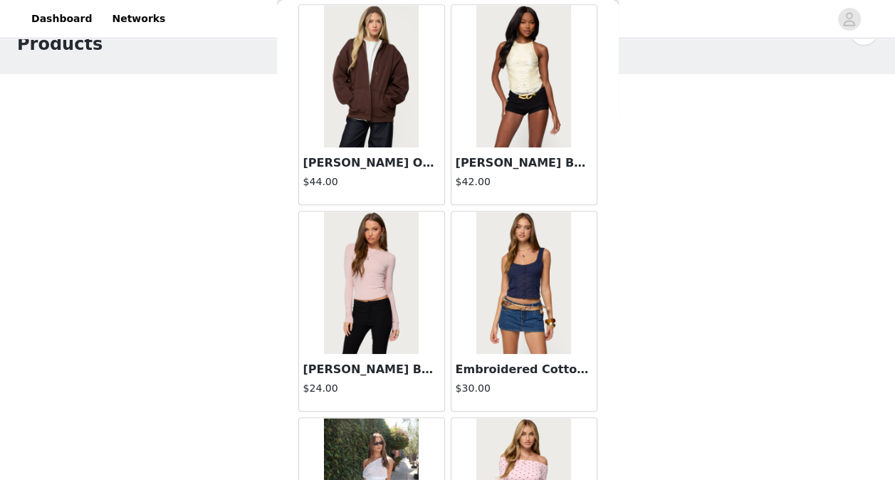
scroll to position [40820, 0]
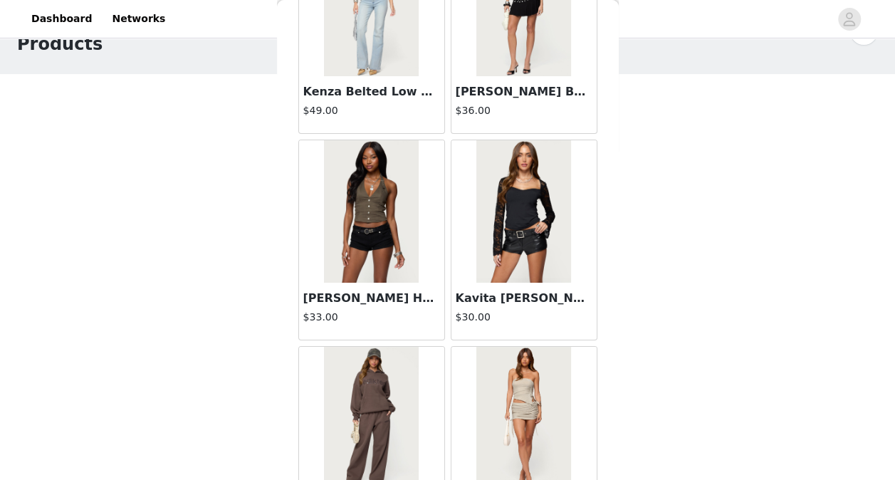
scroll to position [42880, 0]
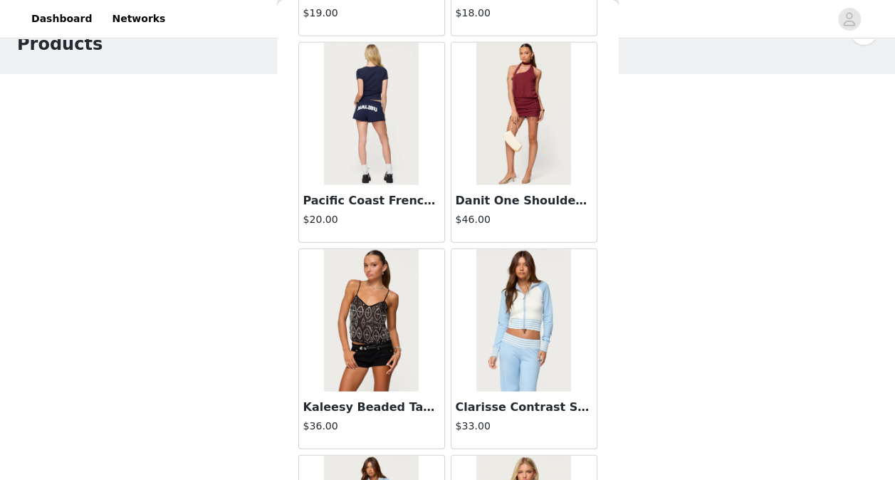
scroll to position [44939, 0]
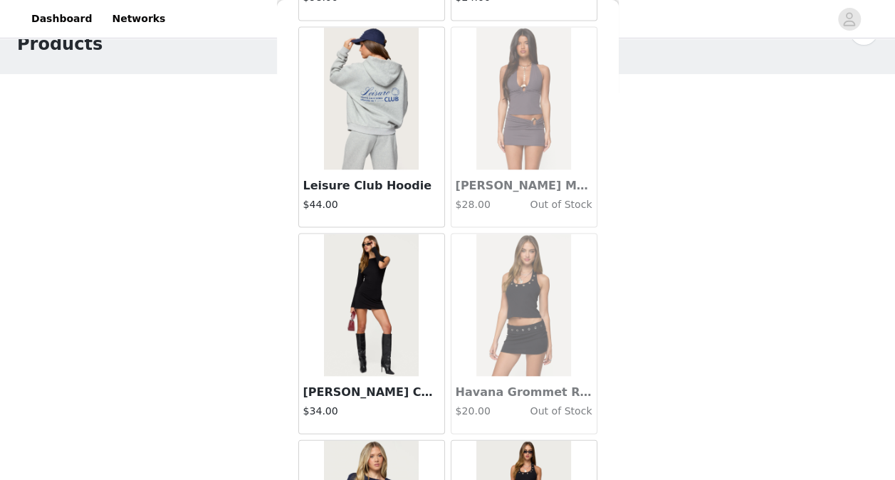
scroll to position [46998, 0]
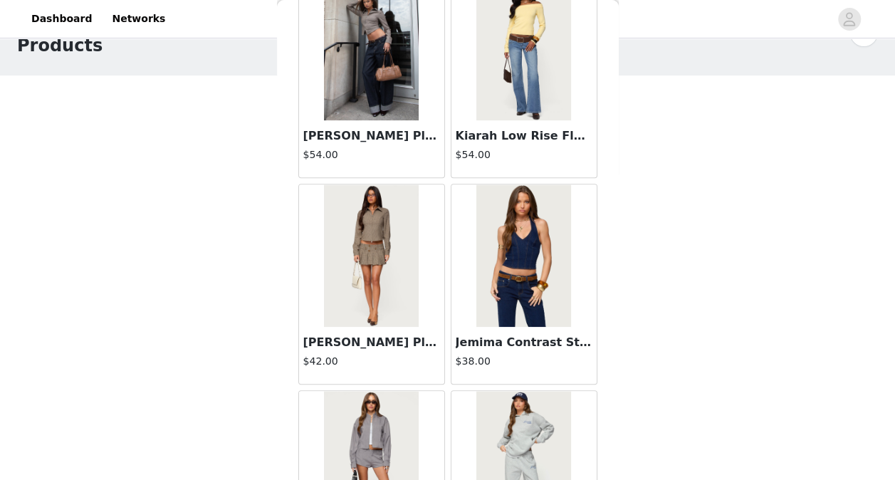
scroll to position [41, 0]
click at [662, 253] on div "STEP 1 OF 5 Products Choose as many products as you'd like, up to $150.00. 1 Se…" at bounding box center [447, 189] width 895 height 378
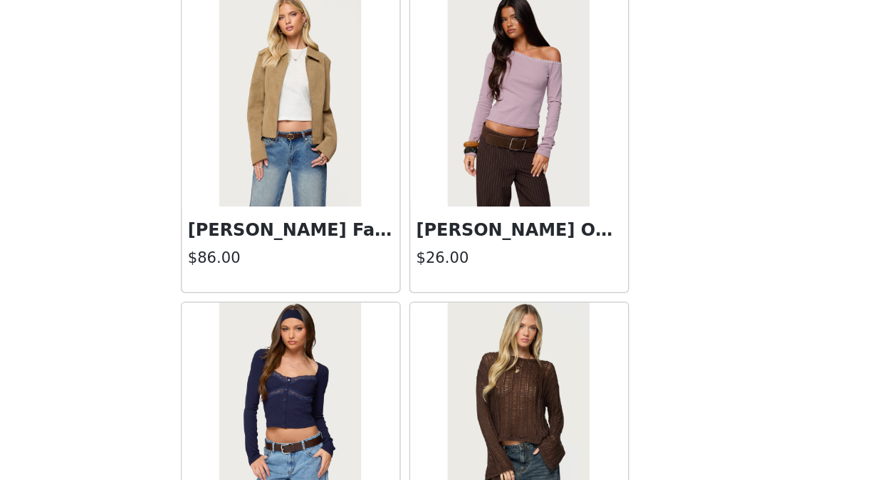
scroll to position [40185, 0]
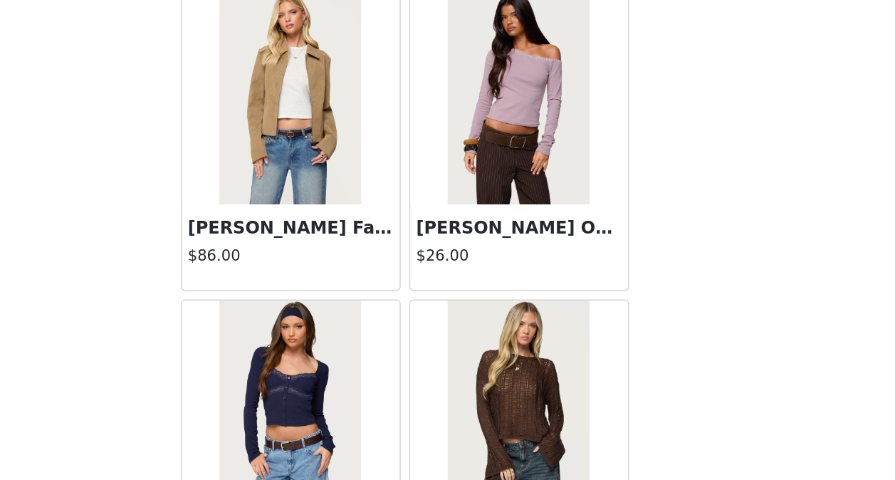
click at [685, 354] on div "STEP 1 OF 5 Products Choose as many products as you'd like, up to $150.00. 1 Se…" at bounding box center [447, 189] width 895 height 378
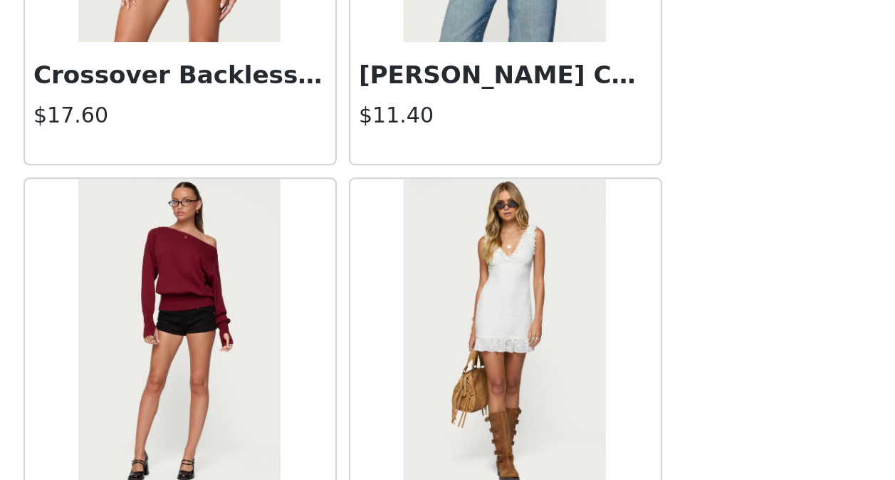
scroll to position [41, 0]
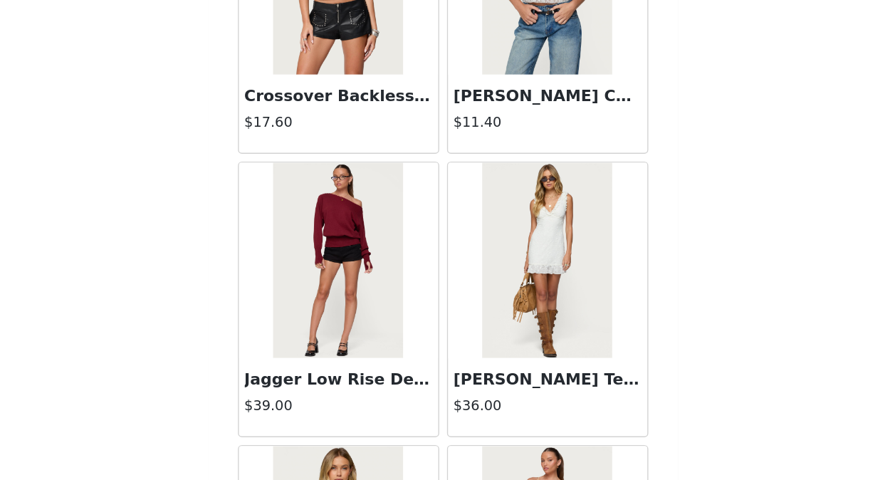
click at [238, 242] on div "STEP 1 OF 5 Products Choose as many products as you'd like, up to $150.00. 1 Se…" at bounding box center [447, 189] width 895 height 378
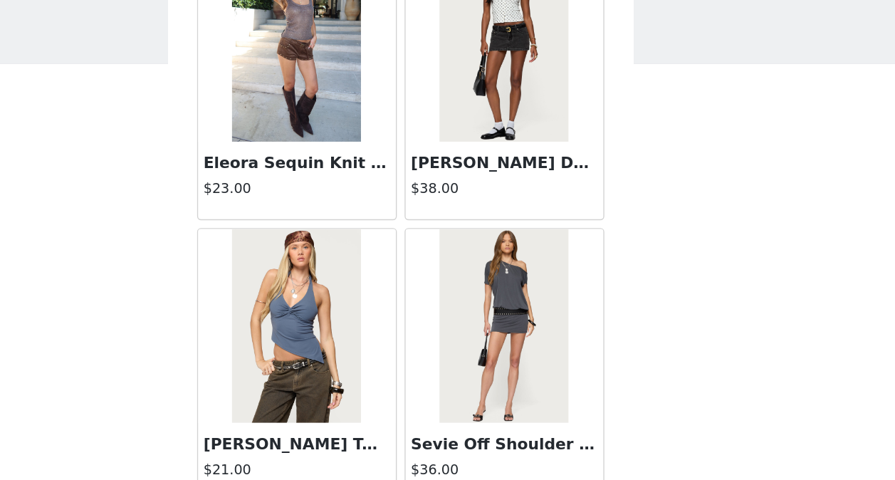
scroll to position [8114, 0]
